Goal: Task Accomplishment & Management: Manage account settings

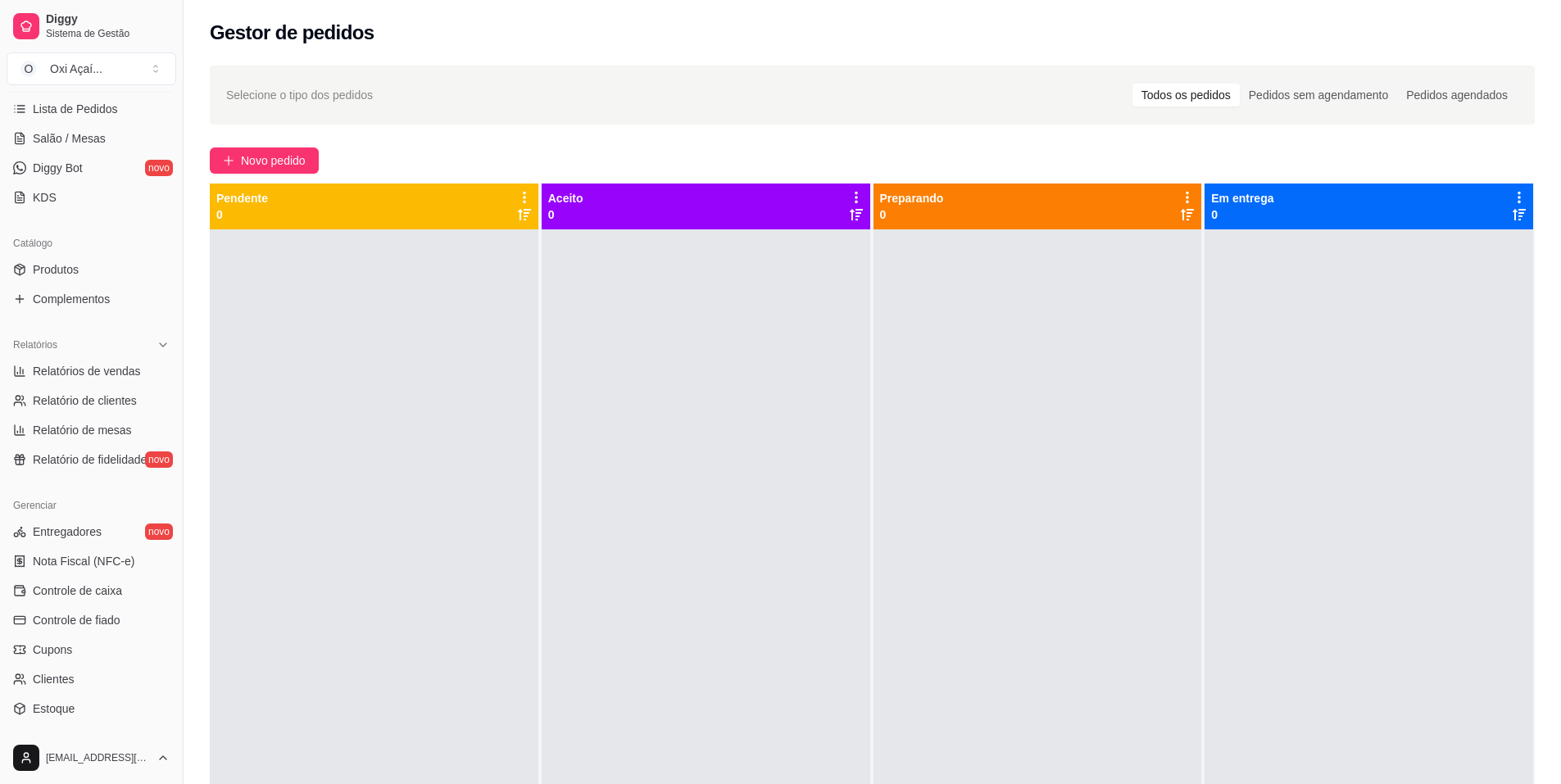
scroll to position [328, 0]
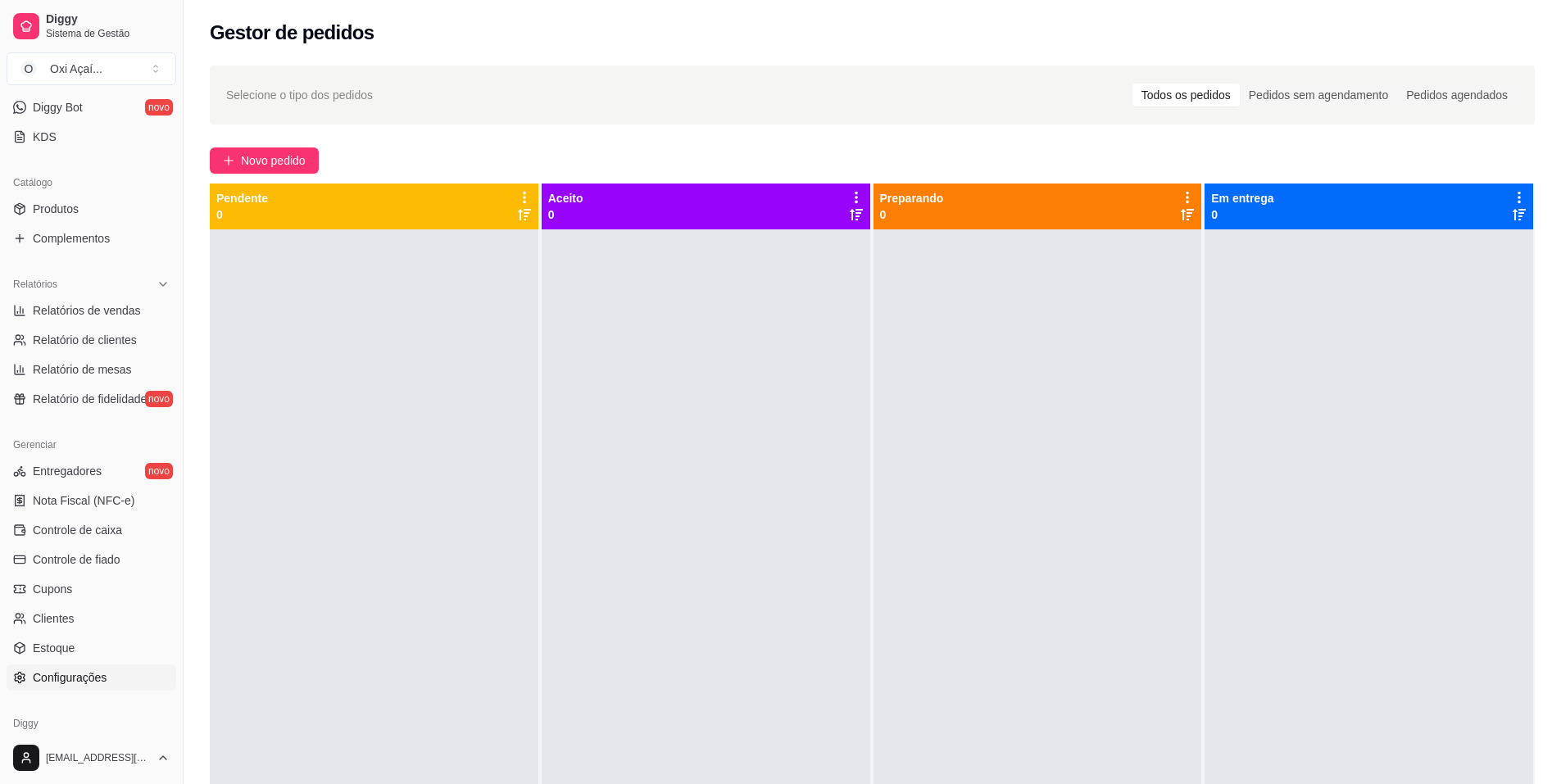
click at [105, 682] on span "Configurações" at bounding box center [69, 678] width 74 height 17
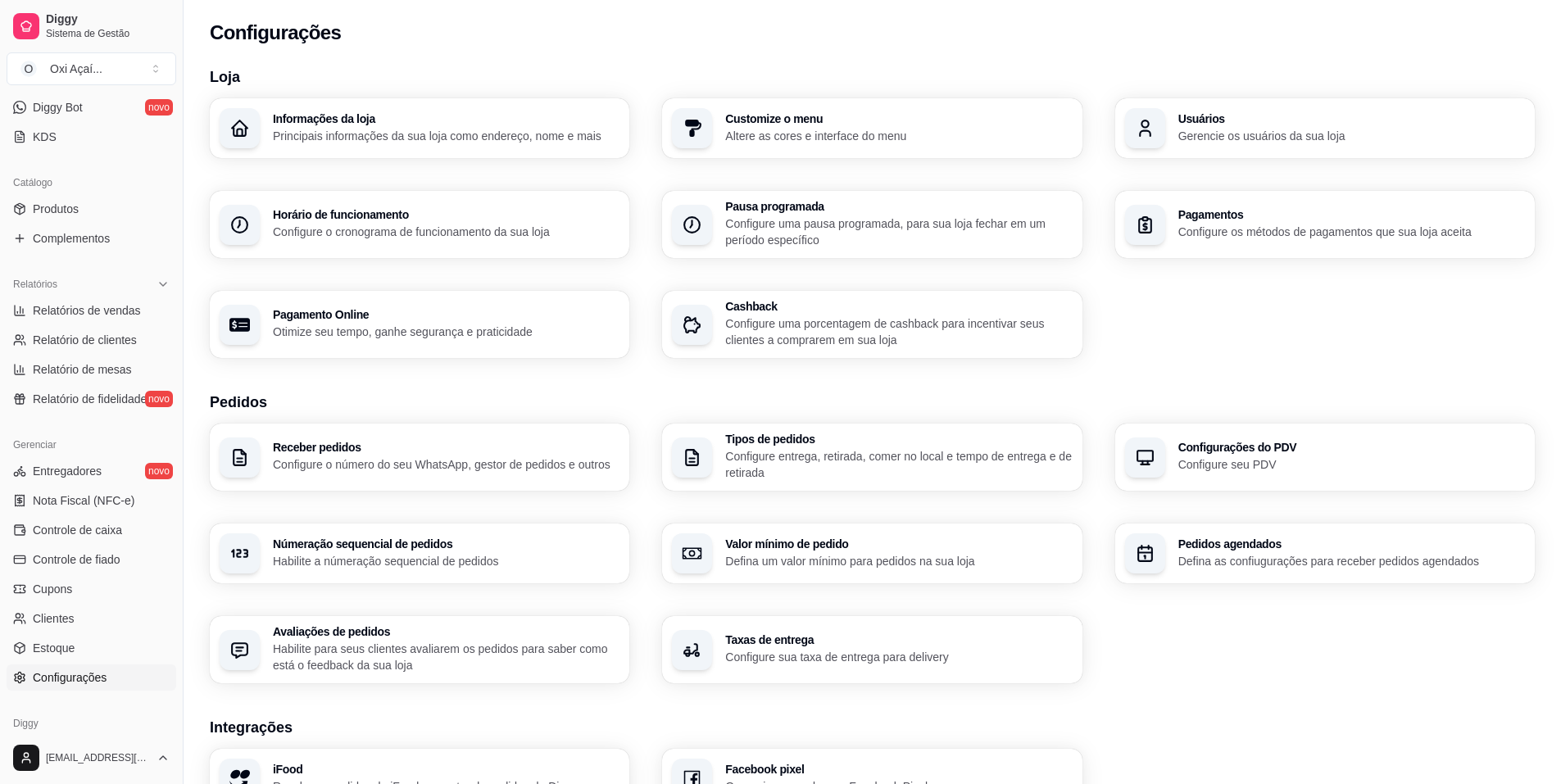
click at [851, 662] on p "Configure sua taxa de entrega para delivery" at bounding box center [898, 657] width 347 height 17
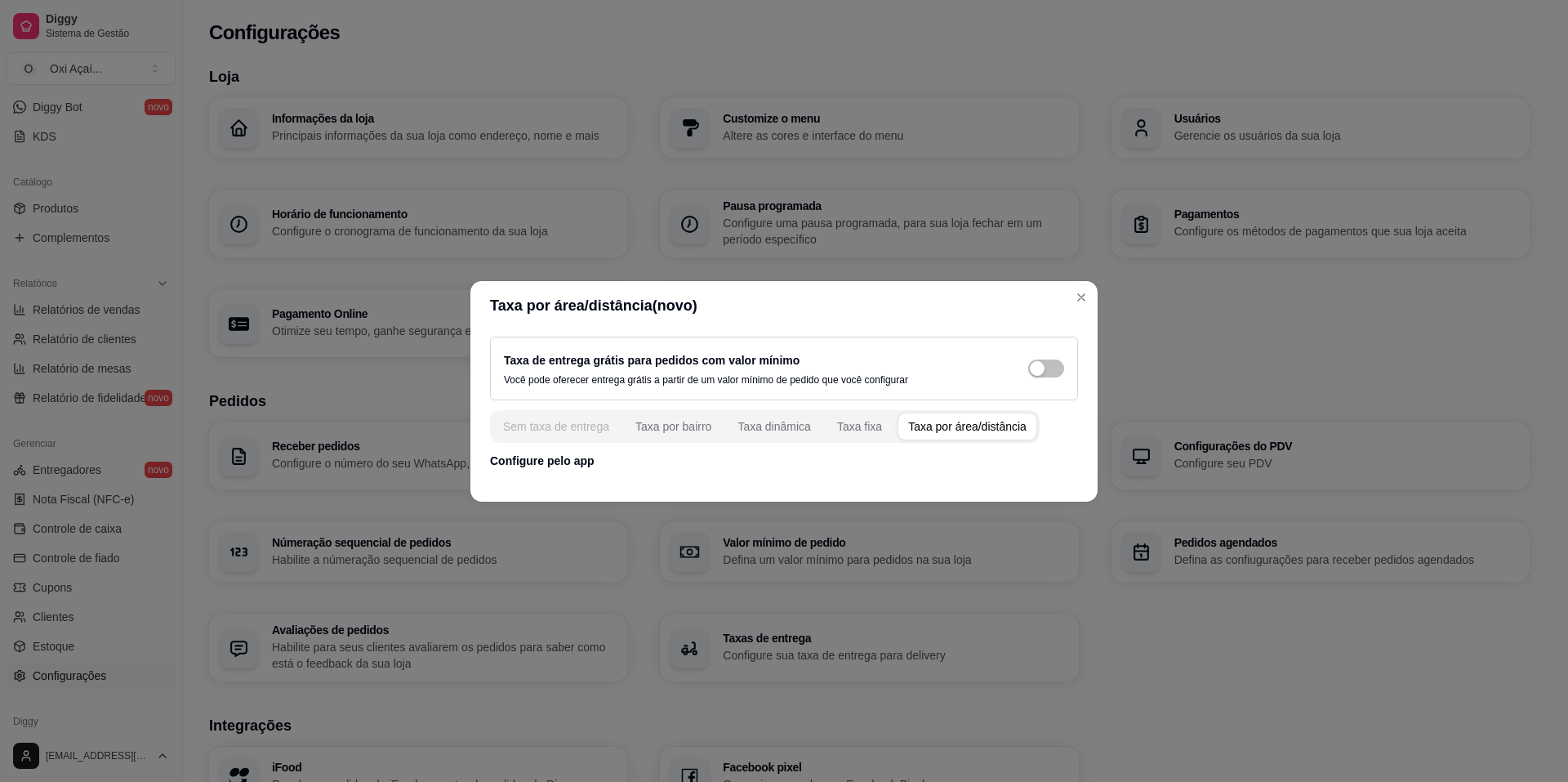
click at [553, 436] on button "Sem taxa de entrega" at bounding box center [556, 426] width 126 height 27
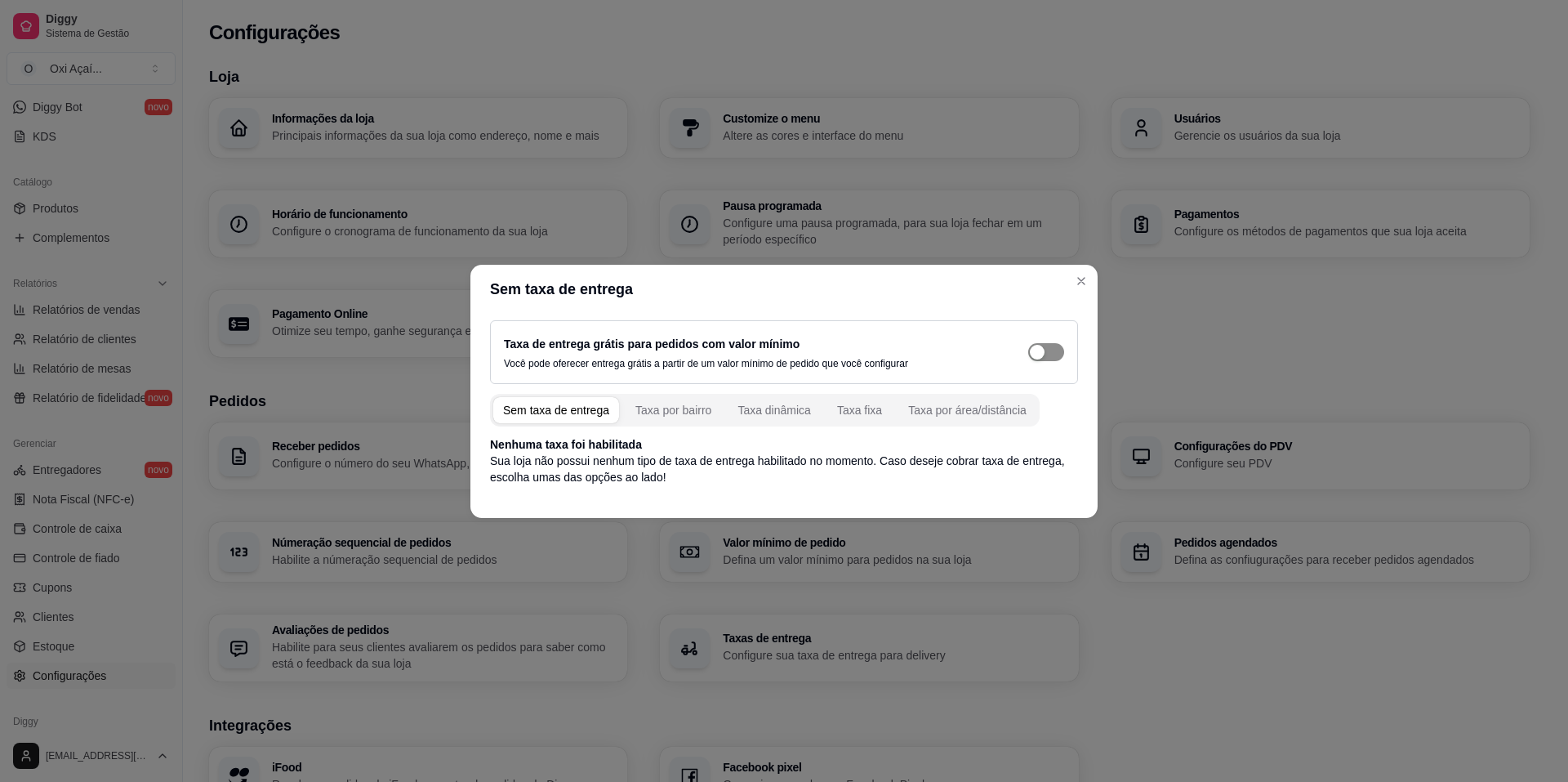
click at [1051, 347] on span "button" at bounding box center [1046, 352] width 36 height 18
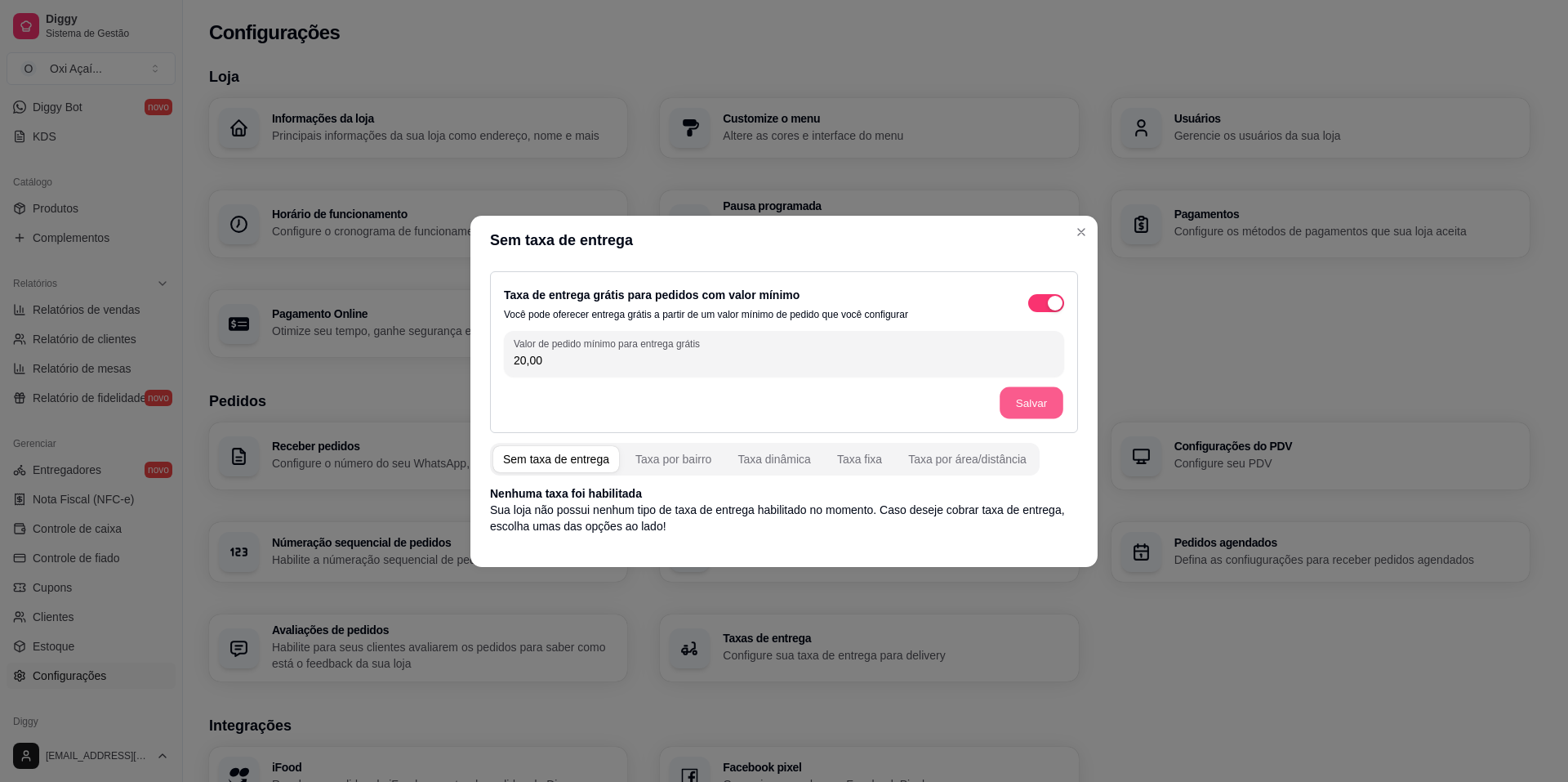
click at [1031, 404] on button "Salvar" at bounding box center [1032, 402] width 64 height 32
click at [946, 462] on div "Taxa por área/distância" at bounding box center [967, 459] width 119 height 17
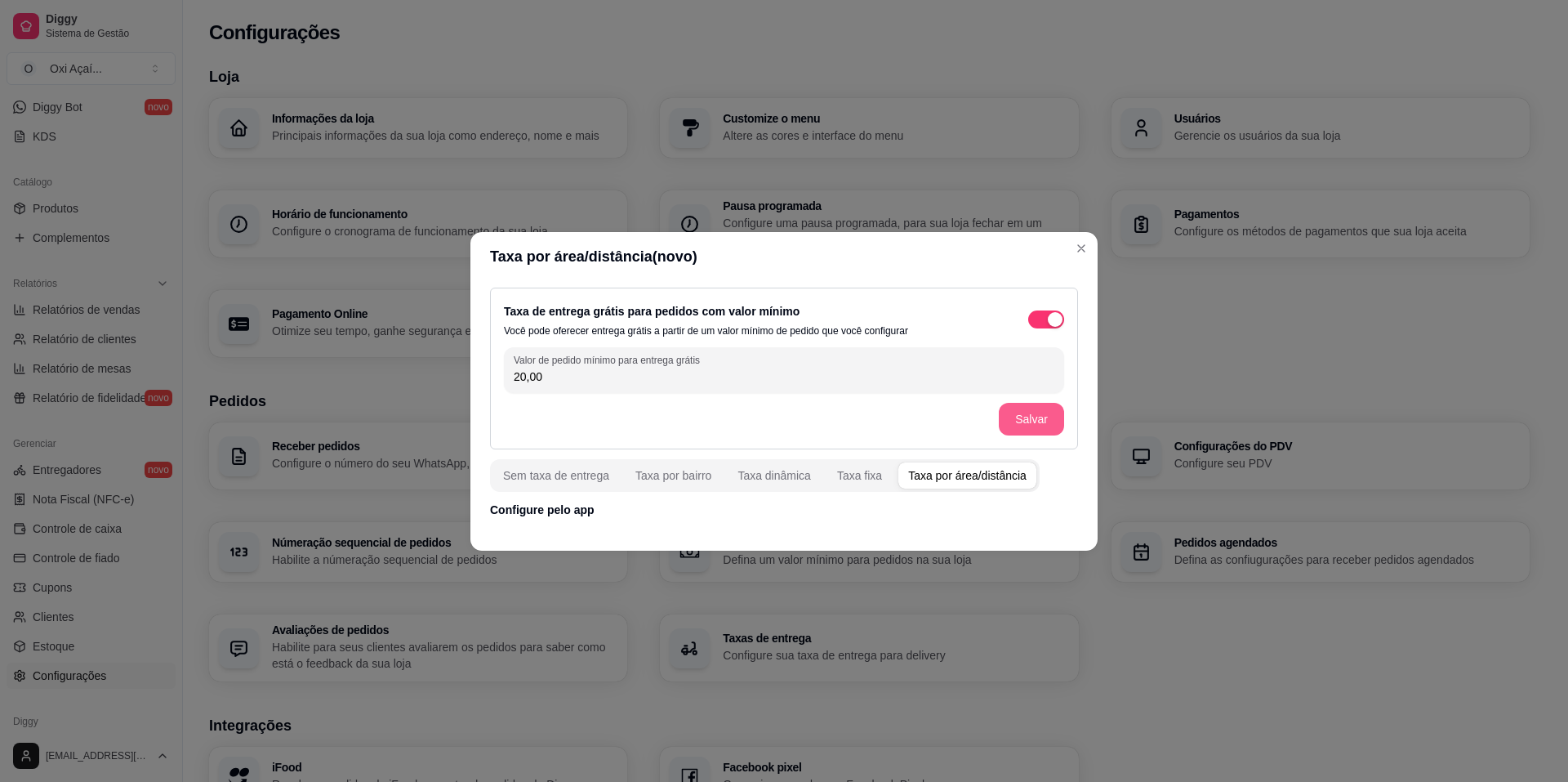
click at [1019, 414] on button "Salvar" at bounding box center [1032, 419] width 66 height 32
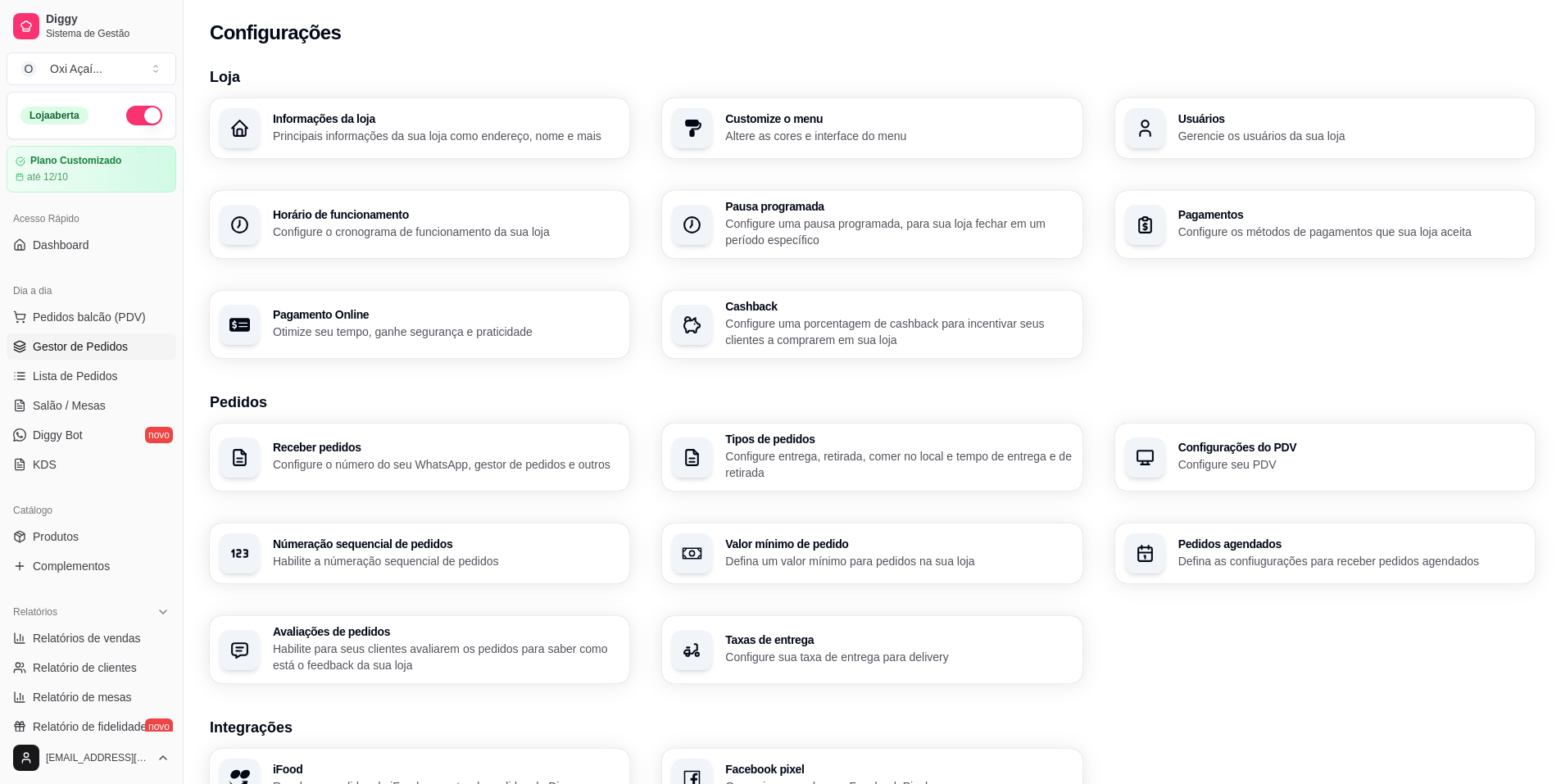
click at [101, 356] on link "Gestor de Pedidos" at bounding box center [91, 347] width 170 height 27
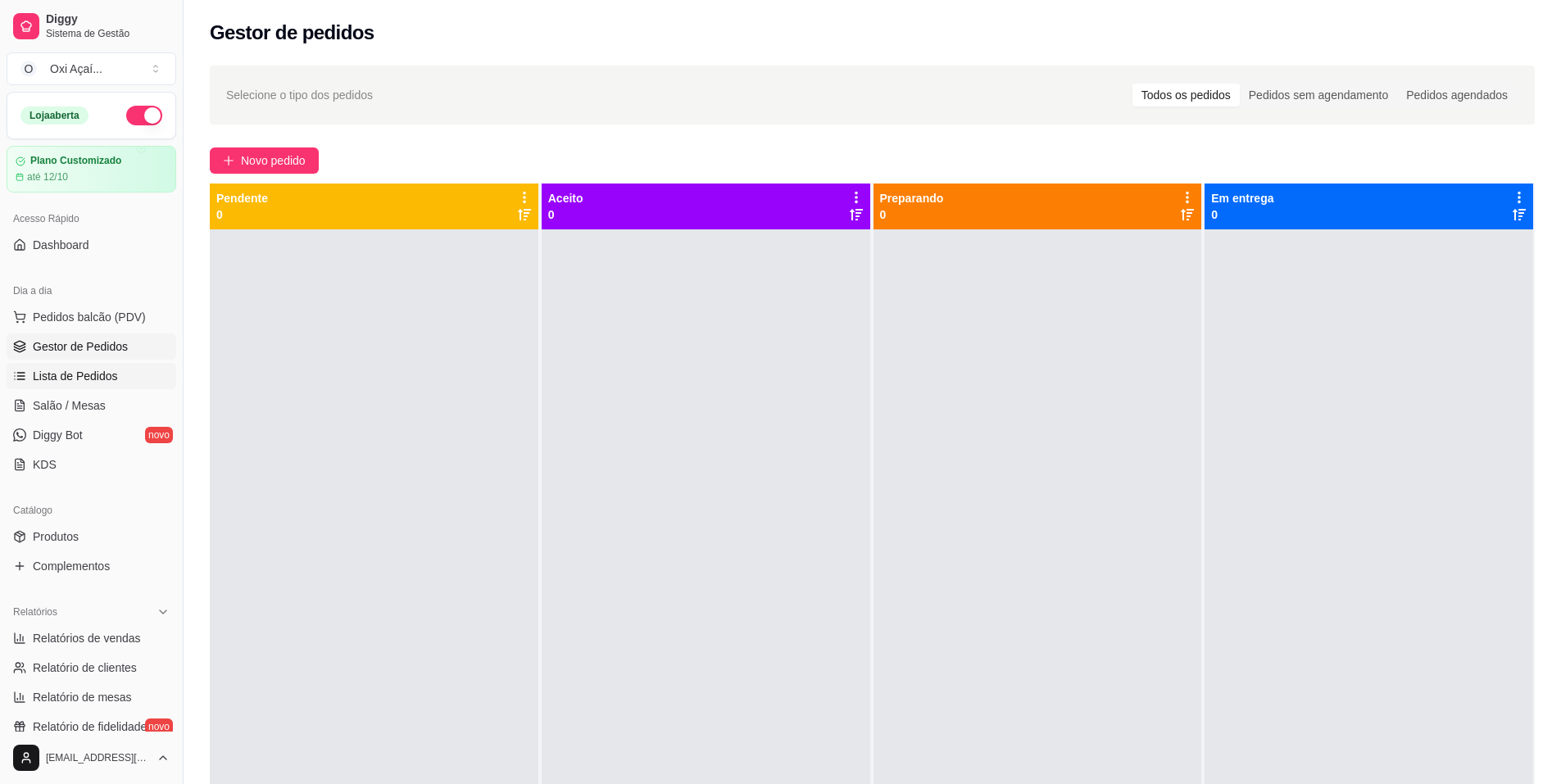
click at [101, 372] on span "Lista de Pedidos" at bounding box center [75, 376] width 85 height 17
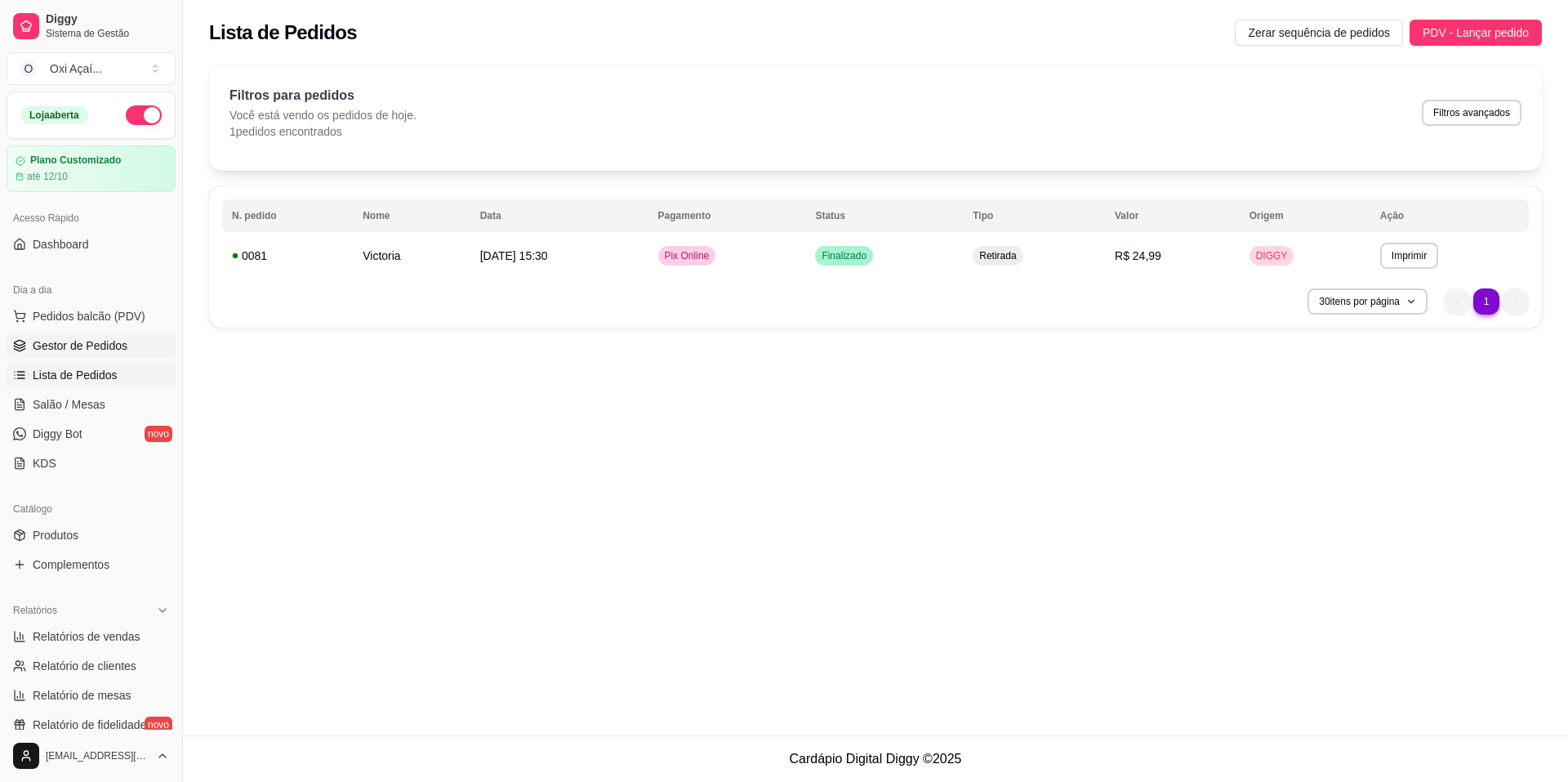
click at [107, 346] on span "Gestor de Pedidos" at bounding box center [80, 346] width 95 height 17
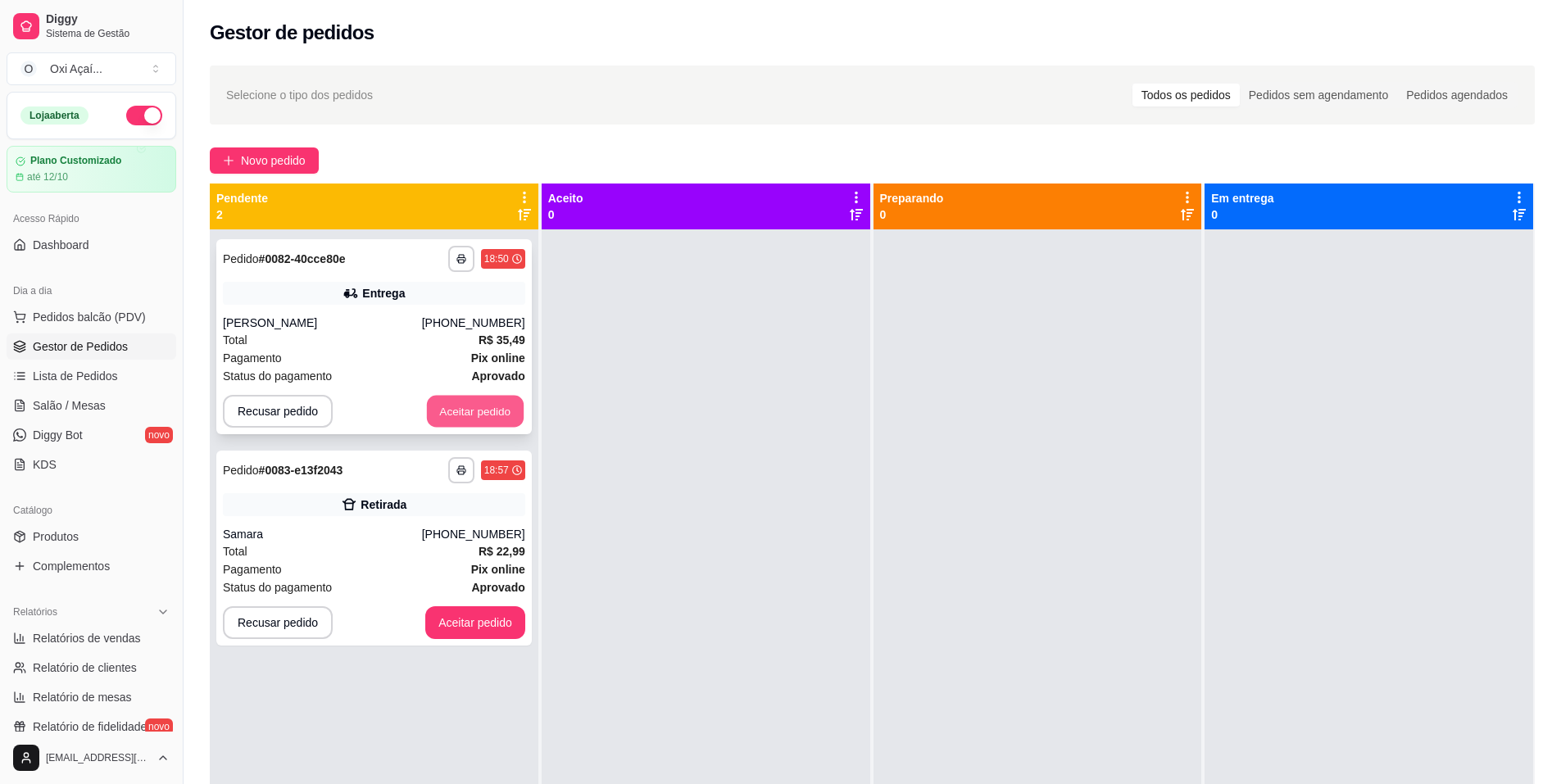
click at [467, 412] on button "Aceitar pedido" at bounding box center [475, 412] width 96 height 32
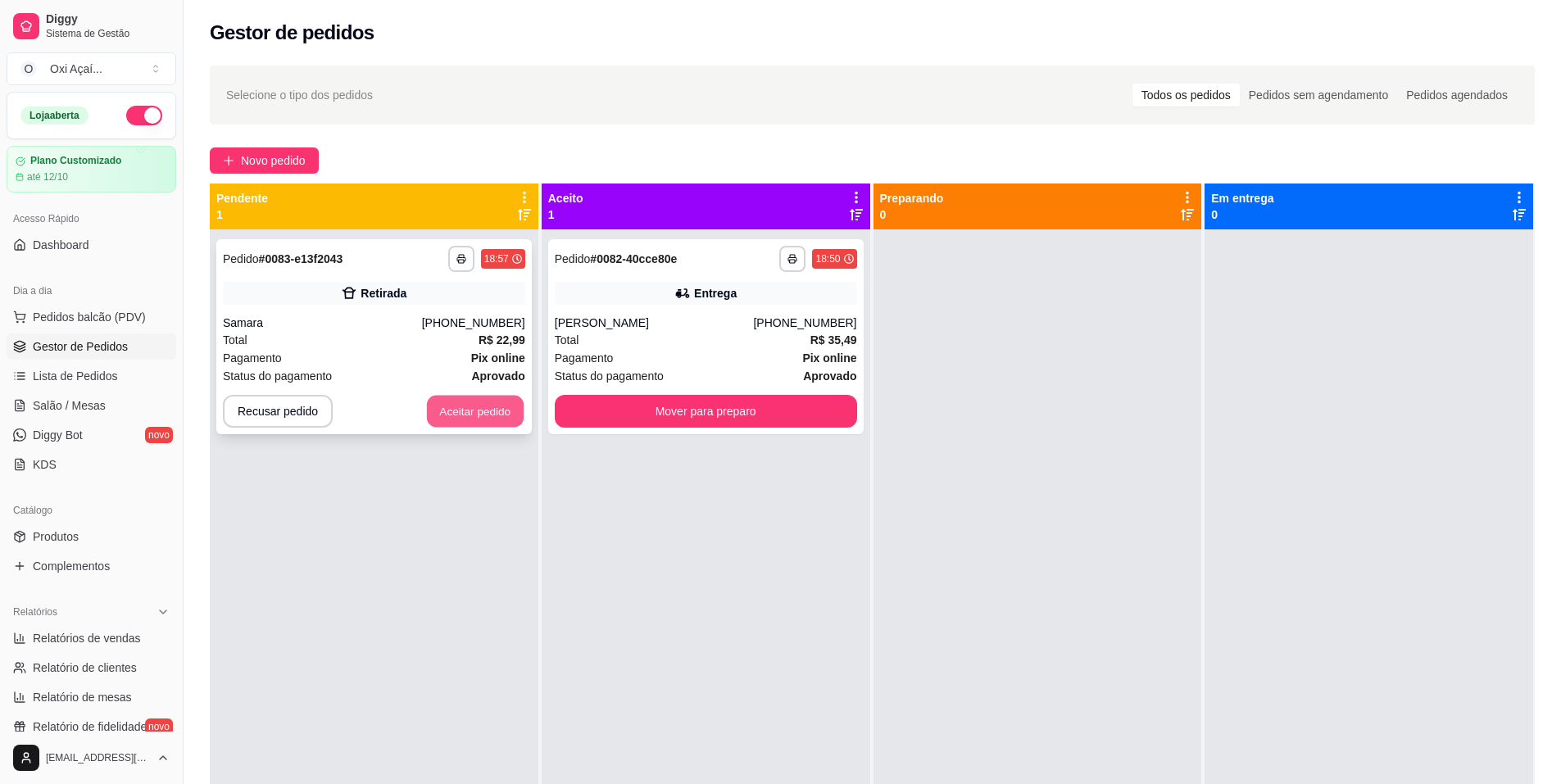
click at [479, 409] on button "Aceitar pedido" at bounding box center [475, 412] width 96 height 32
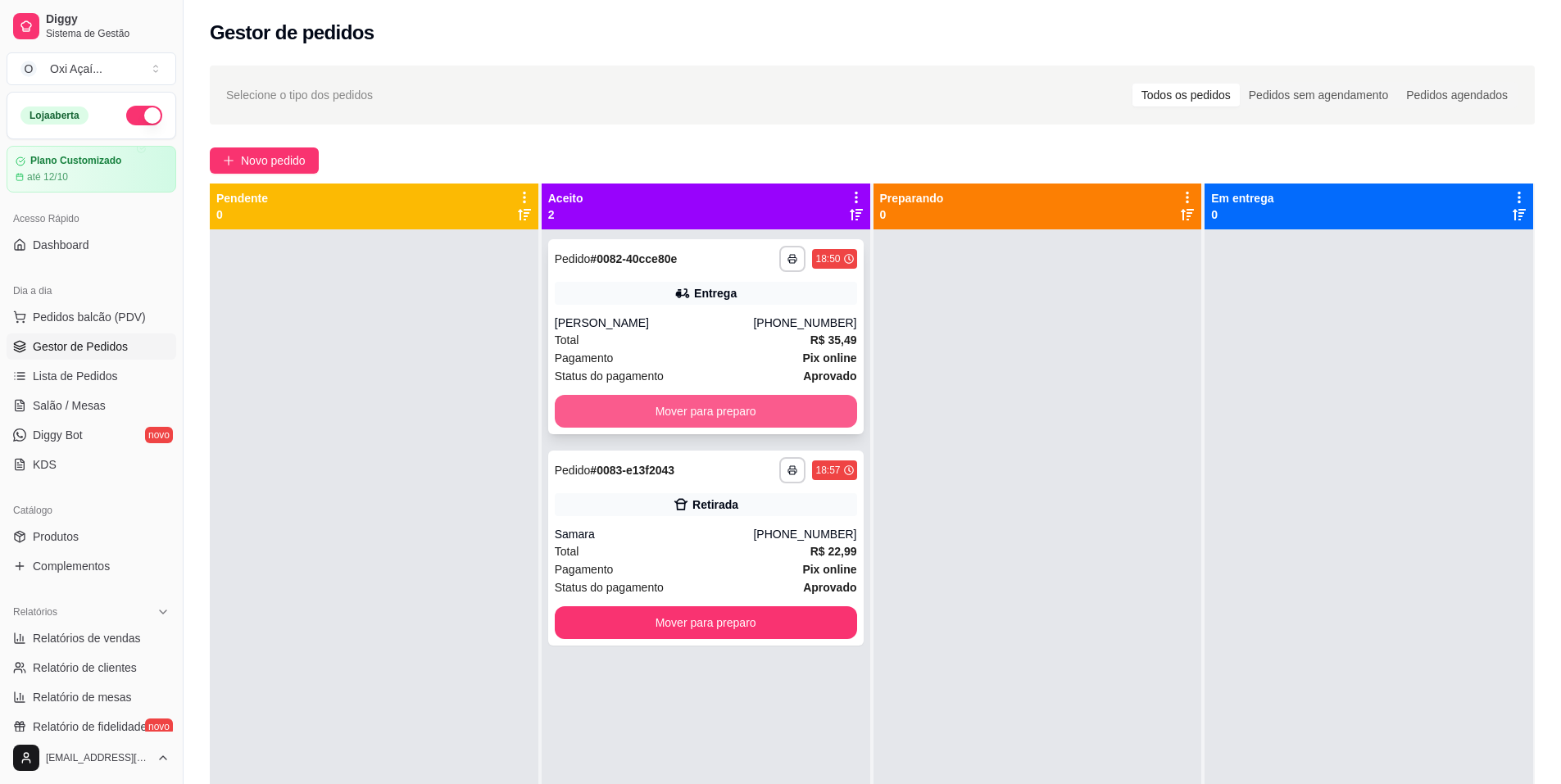
click at [657, 419] on button "Mover para preparo" at bounding box center [706, 411] width 303 height 32
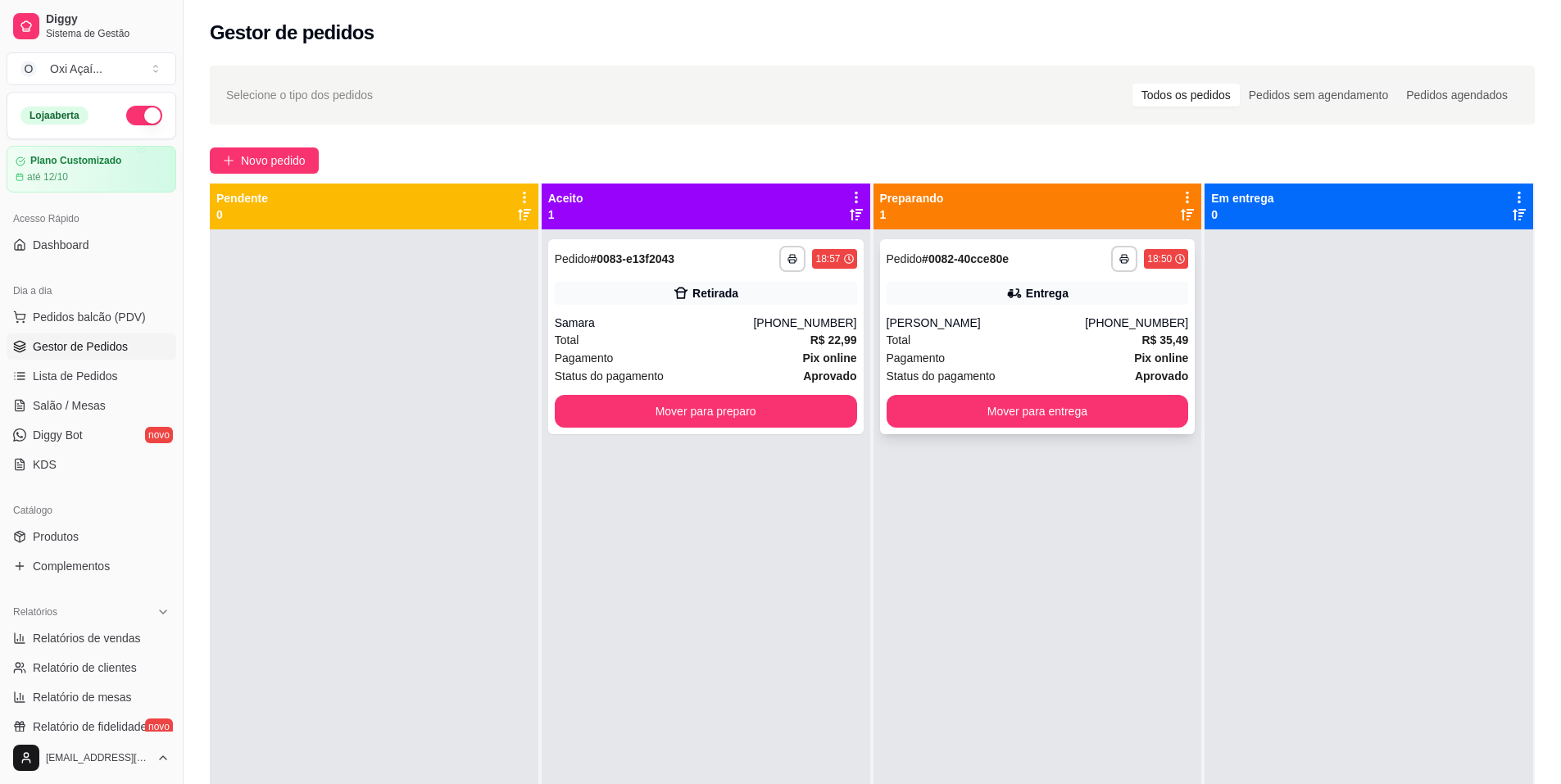
click at [934, 327] on div "[PERSON_NAME]" at bounding box center [986, 323] width 199 height 17
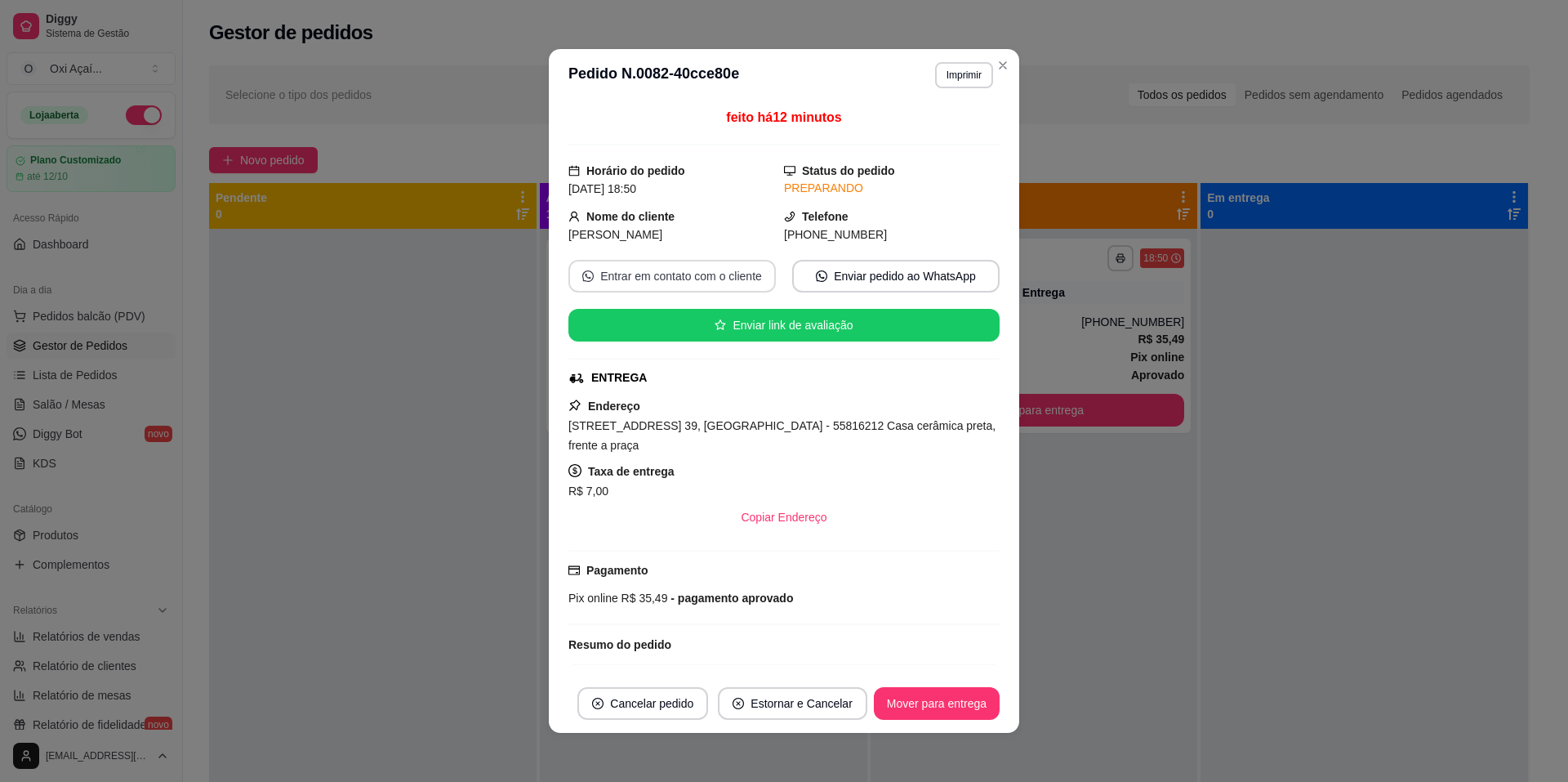
click at [697, 265] on button "Entrar em contato com o cliente" at bounding box center [672, 275] width 207 height 32
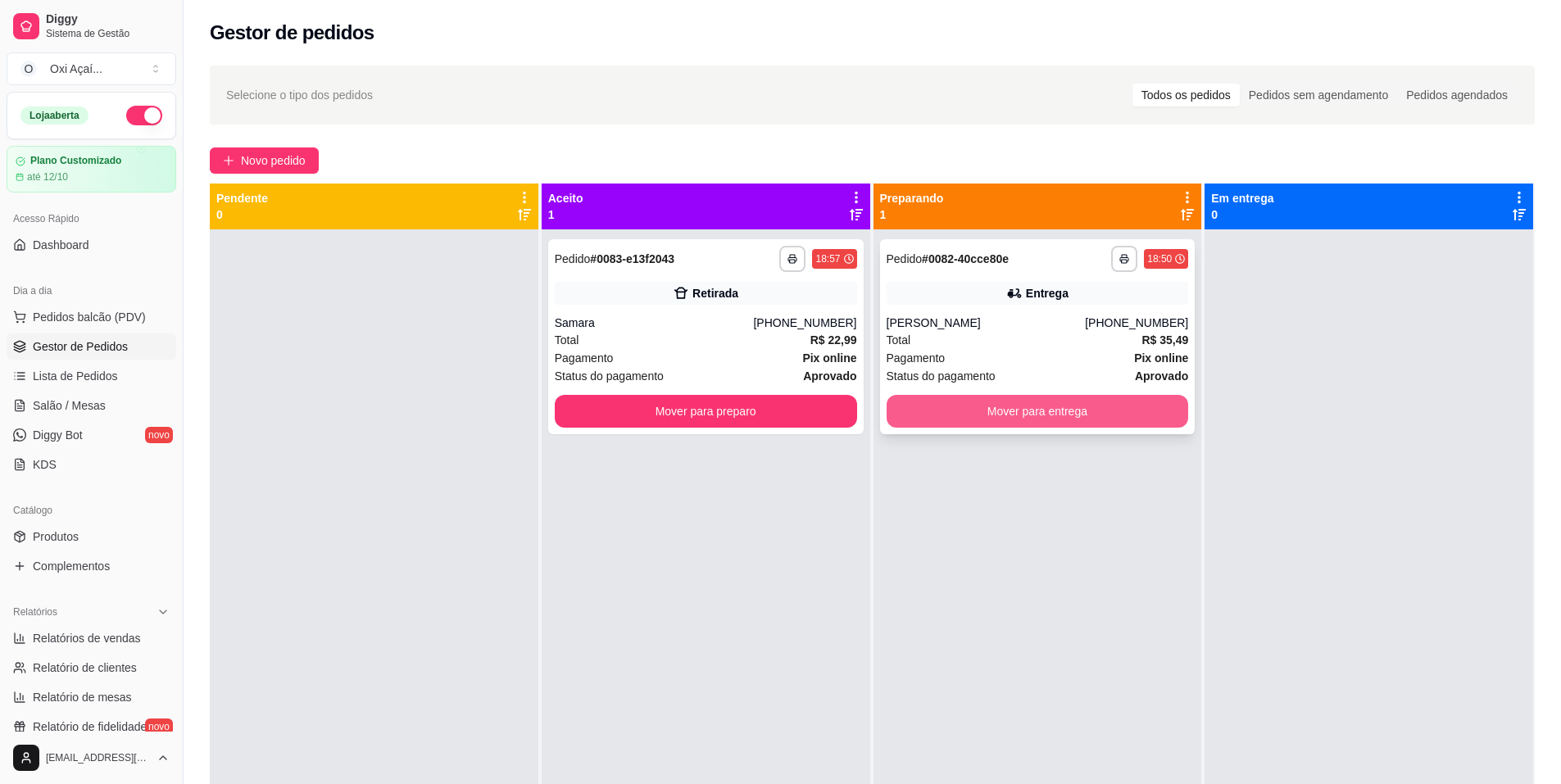
click at [971, 402] on button "Mover para entrega" at bounding box center [1038, 411] width 303 height 32
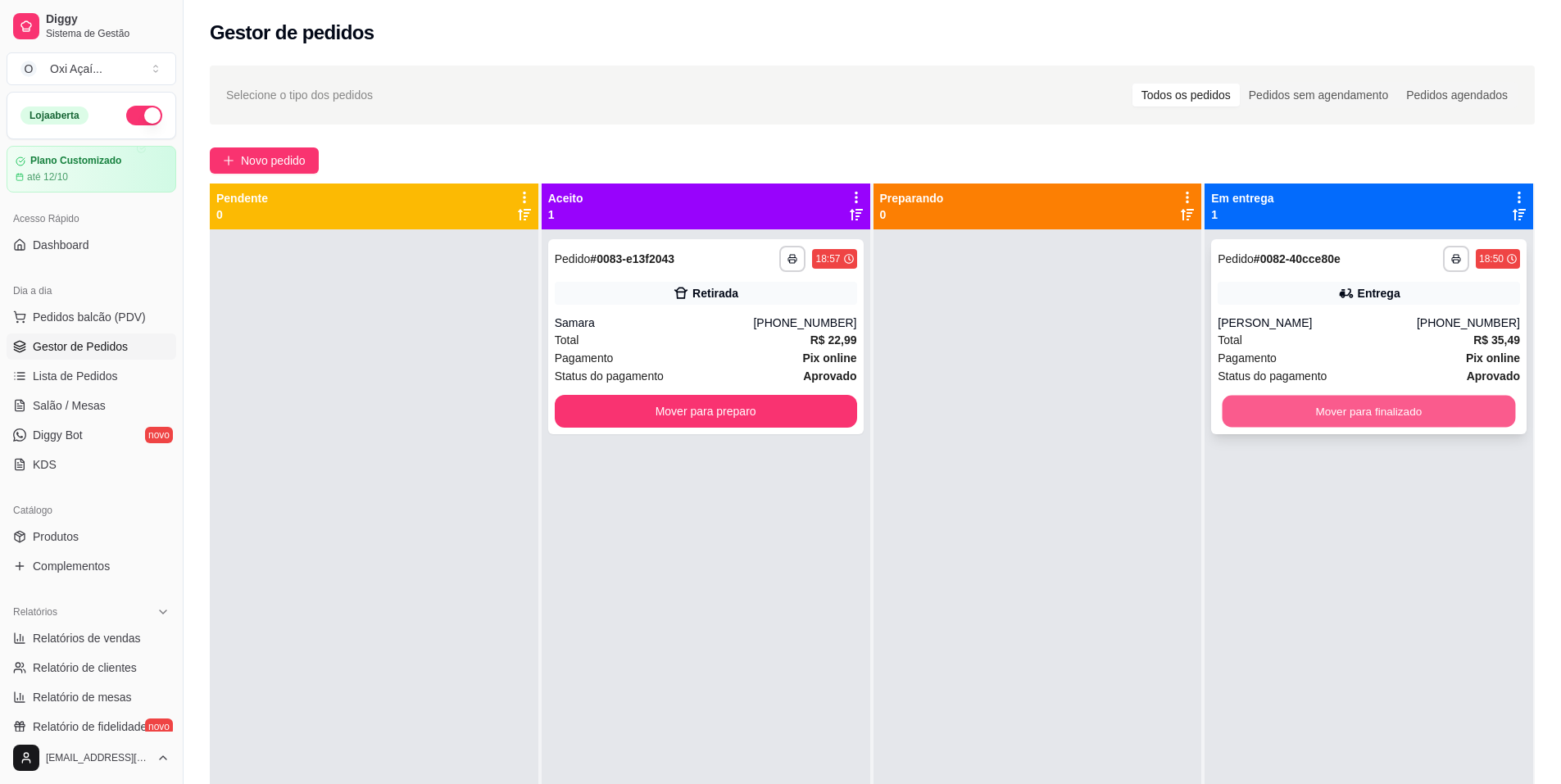
click at [1398, 422] on button "Mover para finalizado" at bounding box center [1369, 412] width 294 height 32
click at [726, 419] on button "Mover para preparo" at bounding box center [706, 411] width 303 height 32
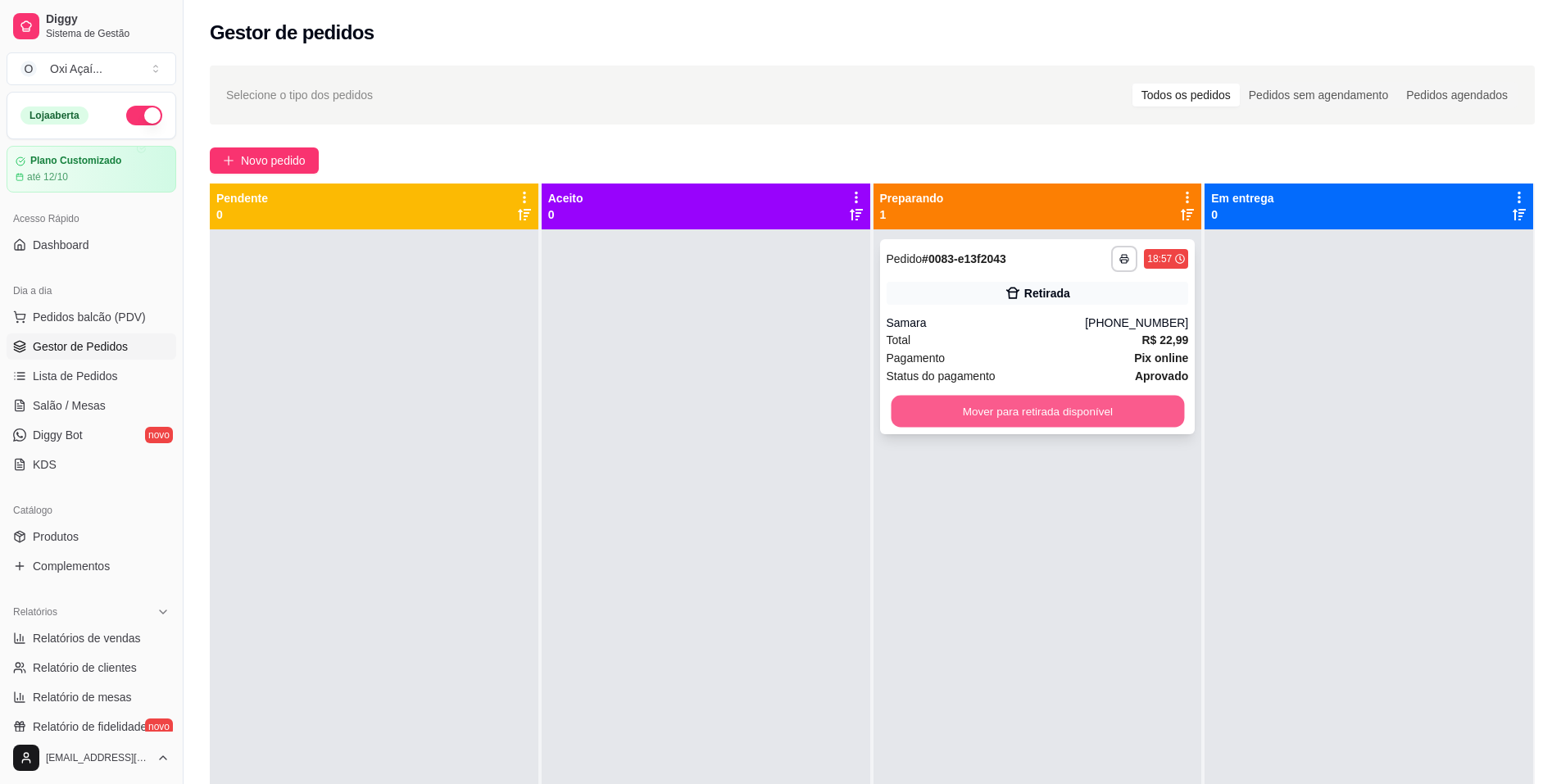
click at [934, 396] on button "Mover para retirada disponível" at bounding box center [1037, 412] width 294 height 32
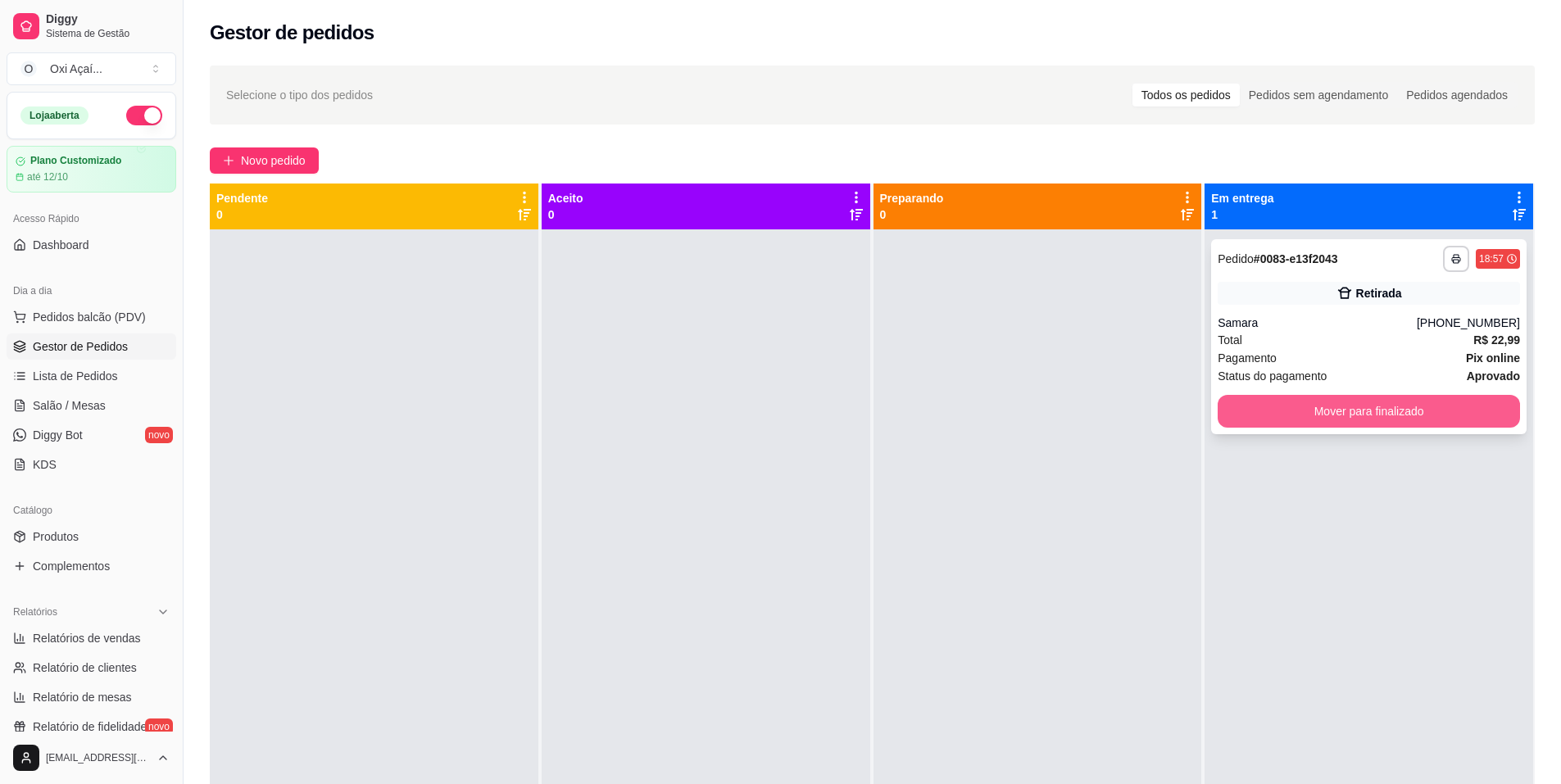
click at [1323, 417] on button "Mover para finalizado" at bounding box center [1369, 411] width 303 height 32
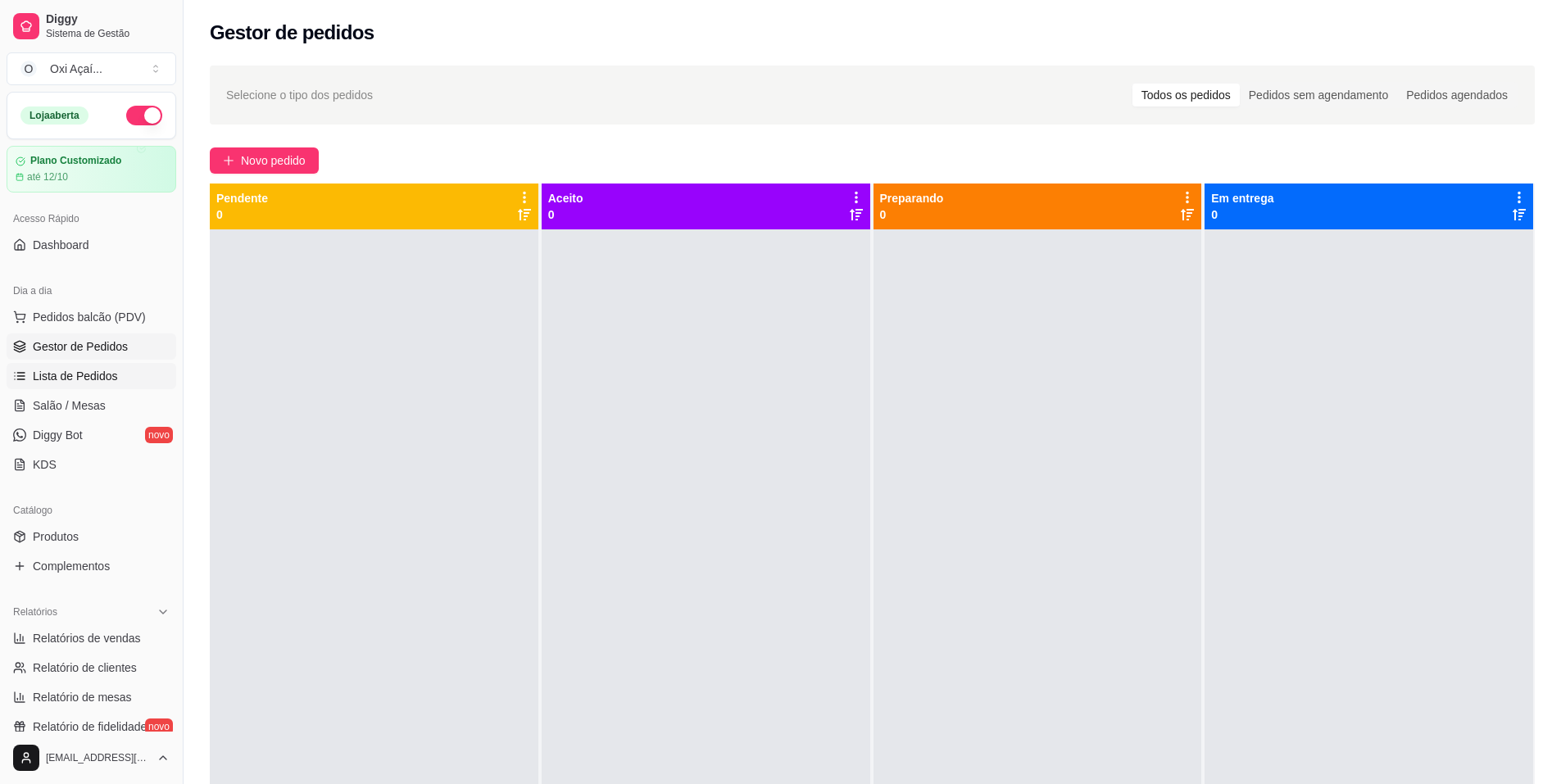
click at [72, 377] on span "Lista de Pedidos" at bounding box center [75, 376] width 85 height 17
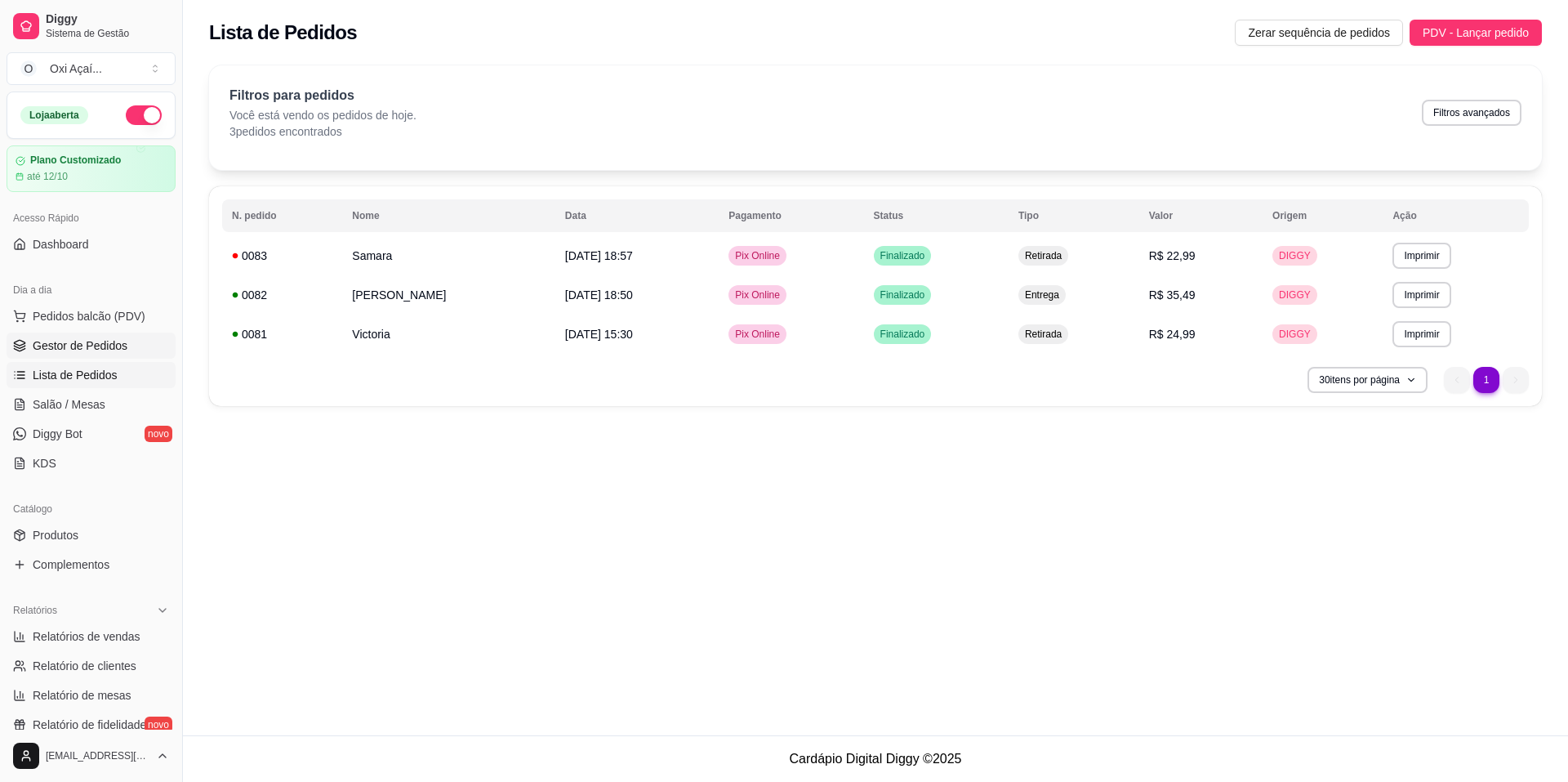
click at [76, 346] on span "Gestor de Pedidos" at bounding box center [80, 346] width 95 height 17
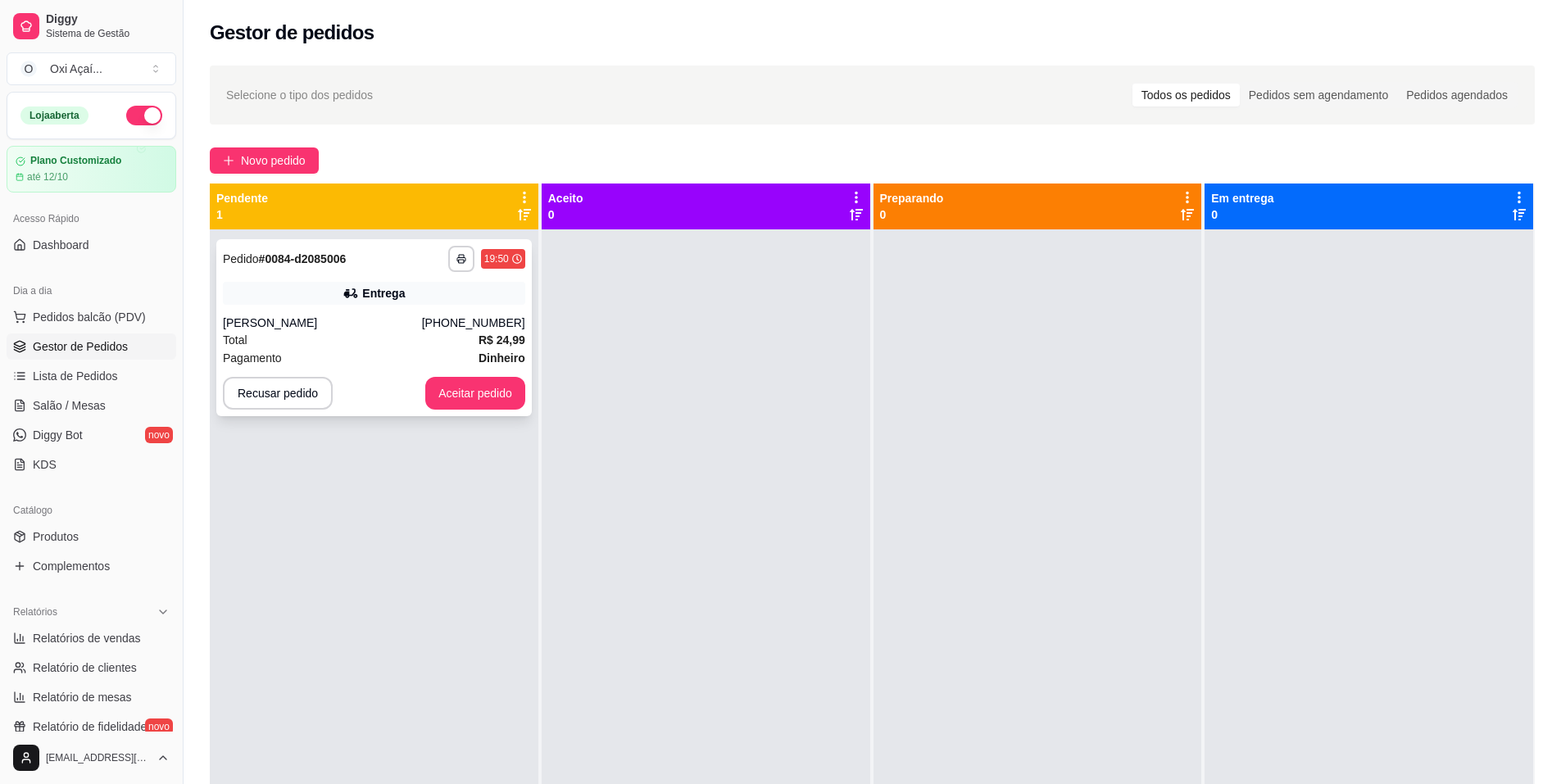
click at [364, 349] on div "Pagamento Dinheiro" at bounding box center [374, 358] width 303 height 18
click at [468, 390] on button "Aceitar pedido" at bounding box center [475, 392] width 100 height 32
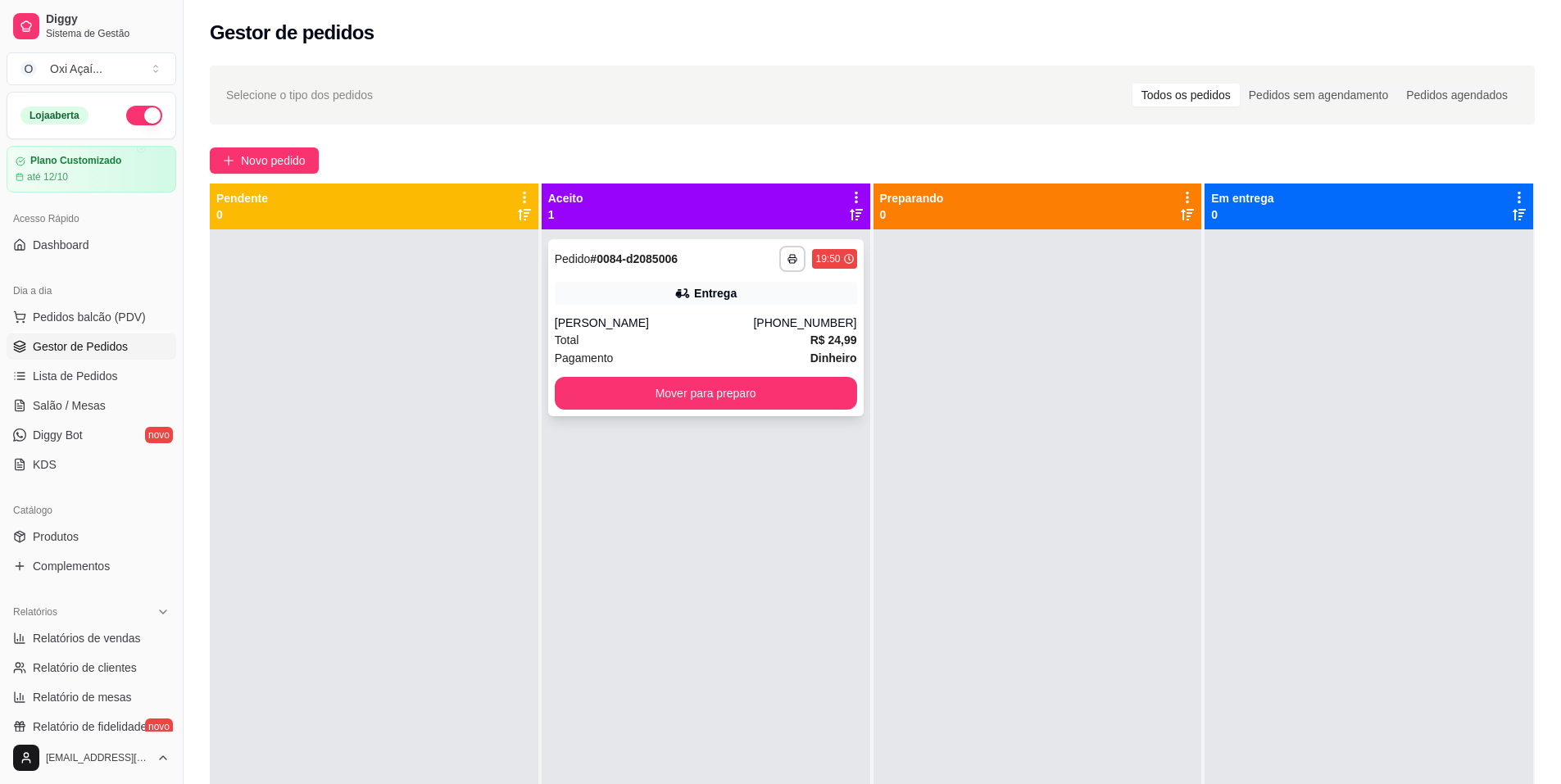
click at [682, 327] on div "[PERSON_NAME]" at bounding box center [654, 323] width 199 height 17
click at [813, 387] on button "Mover para preparo" at bounding box center [706, 392] width 303 height 32
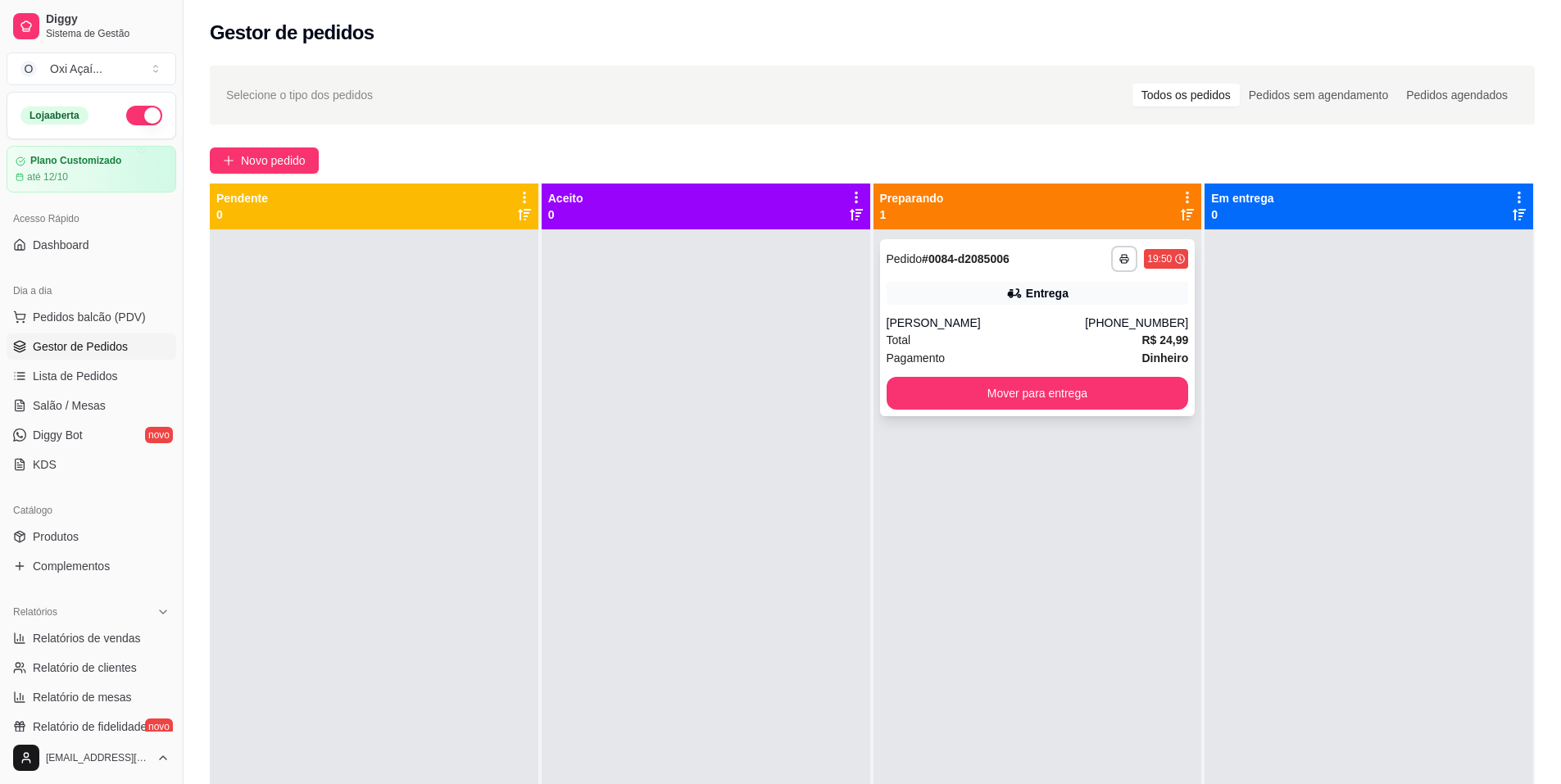
click at [956, 332] on div "Total R$ 24,99" at bounding box center [1038, 340] width 303 height 18
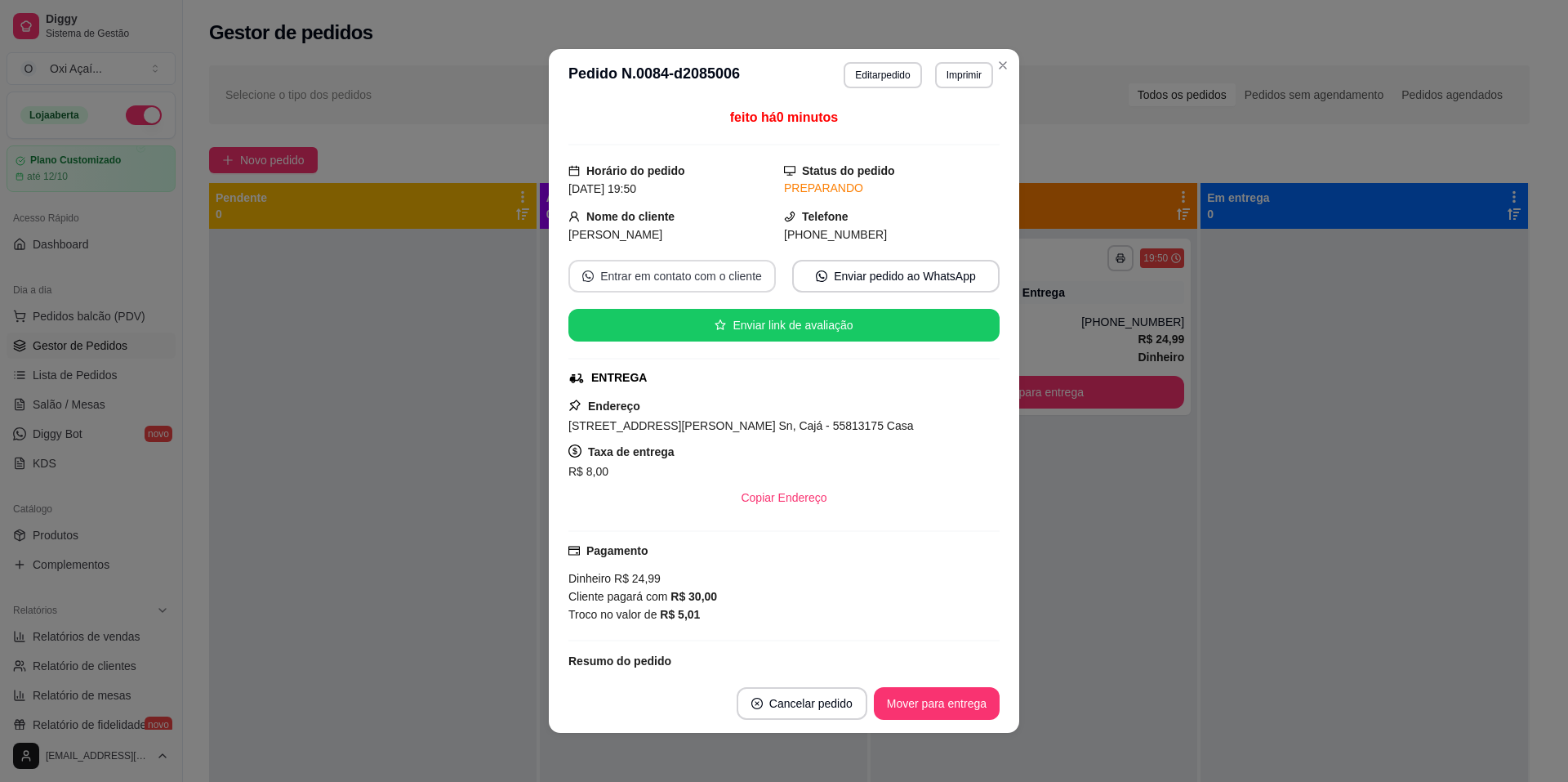
click at [680, 277] on button "Entrar em contato com o cliente" at bounding box center [672, 275] width 207 height 32
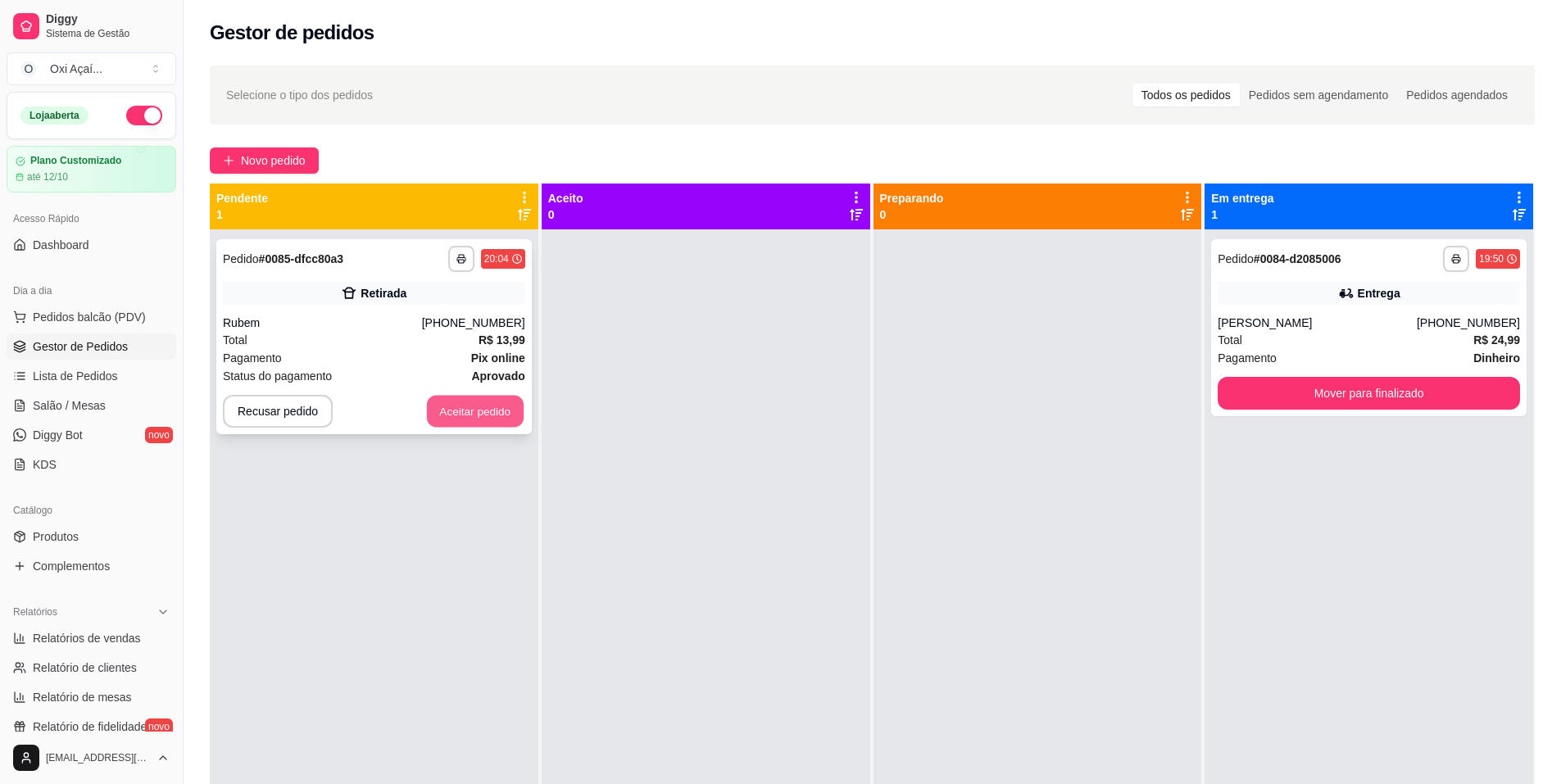
click at [501, 409] on button "Aceitar pedido" at bounding box center [475, 412] width 96 height 32
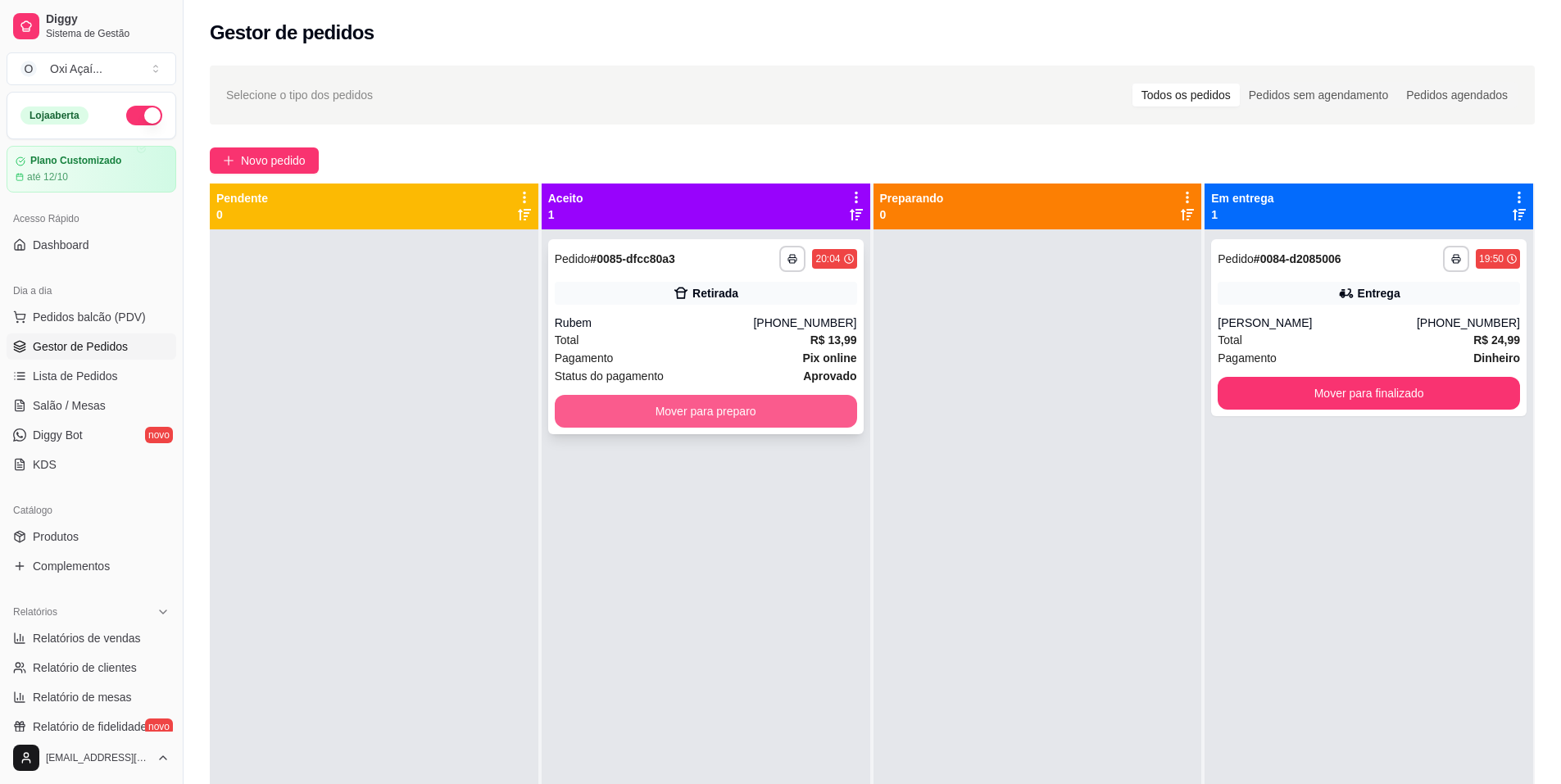
click at [675, 415] on button "Mover para preparo" at bounding box center [706, 411] width 303 height 32
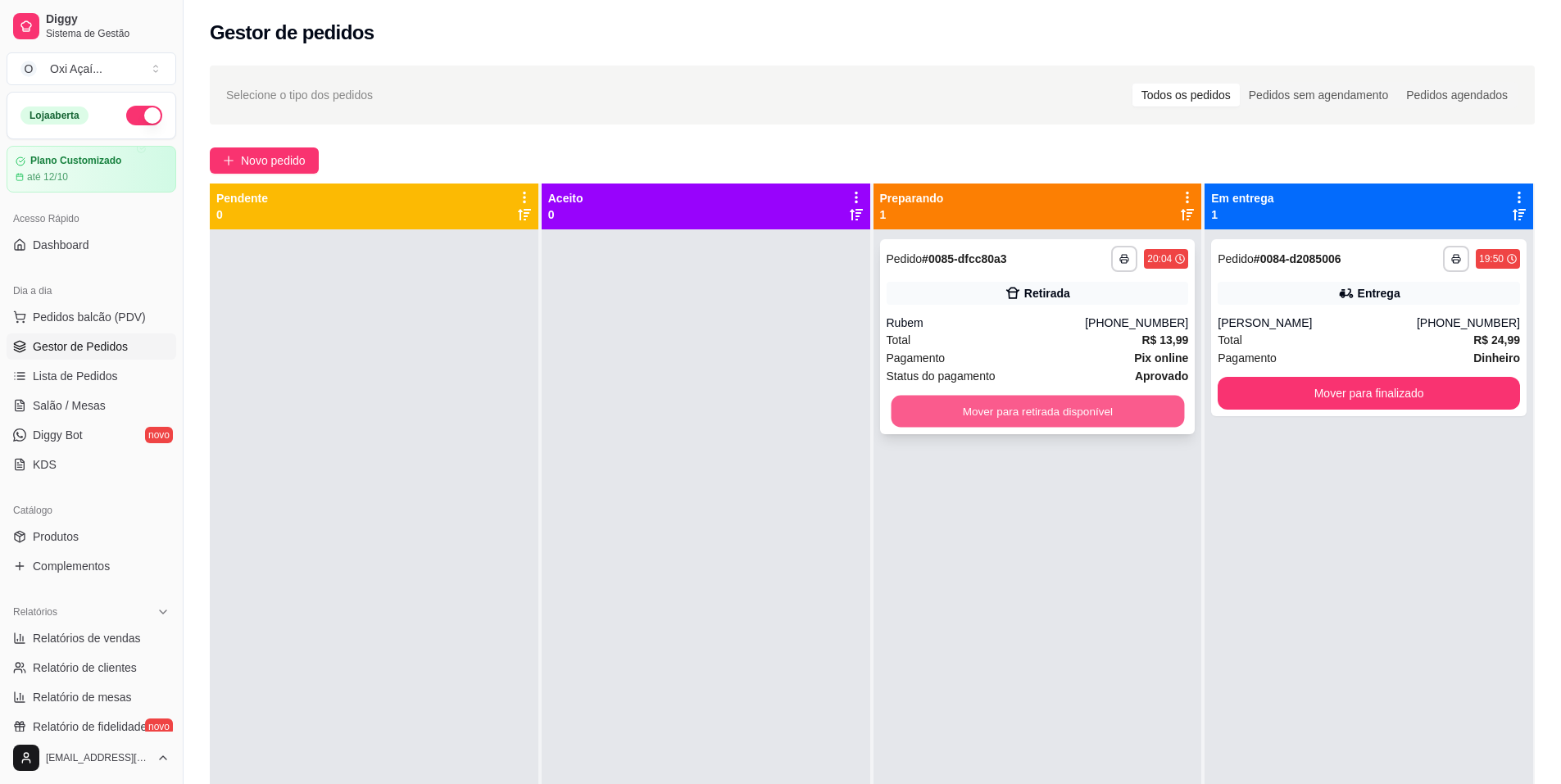
click at [984, 402] on button "Mover para retirada disponível" at bounding box center [1037, 412] width 294 height 32
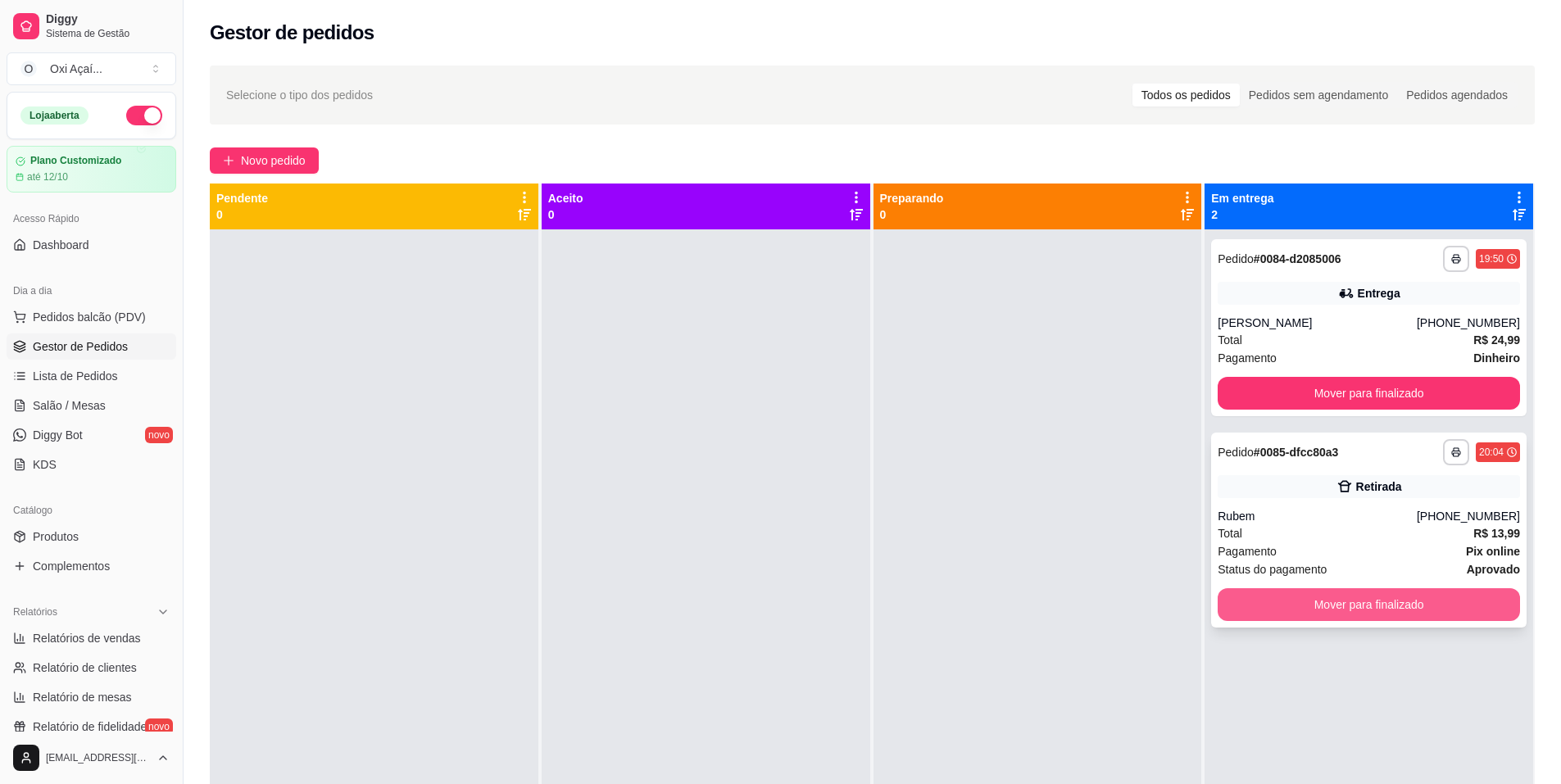
click at [1281, 603] on button "Mover para finalizado" at bounding box center [1369, 604] width 303 height 32
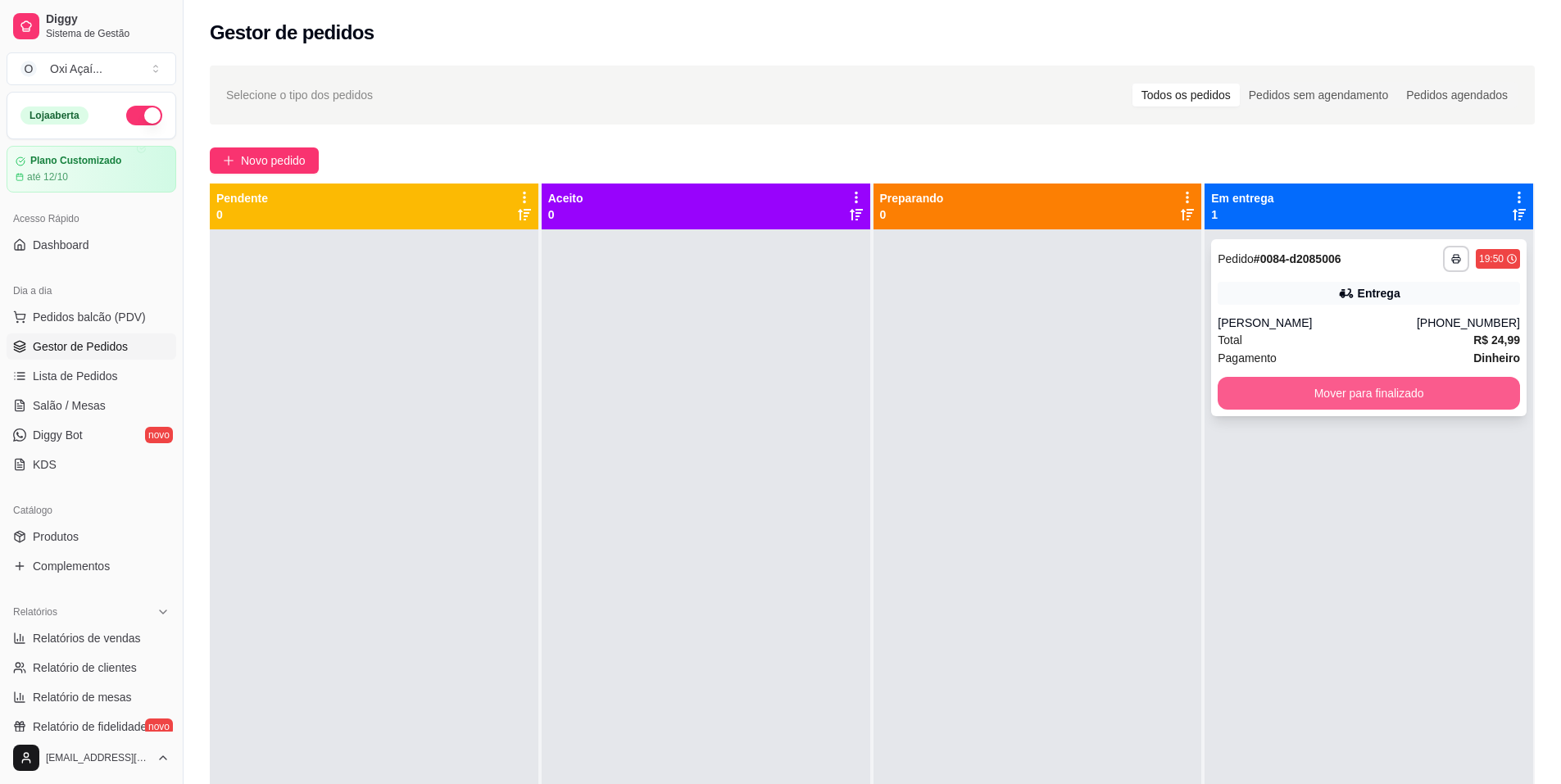
click at [1302, 402] on button "Mover para finalizado" at bounding box center [1369, 392] width 303 height 32
